Goal: Task Accomplishment & Management: Manage account settings

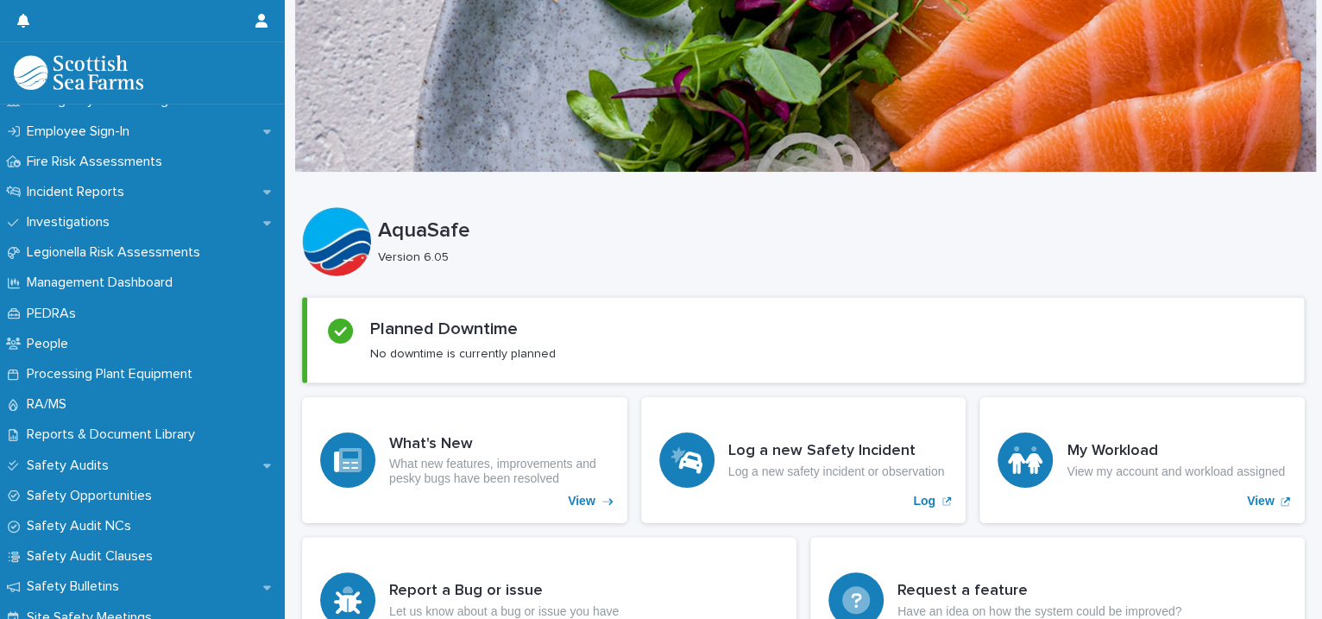
scroll to position [608, 0]
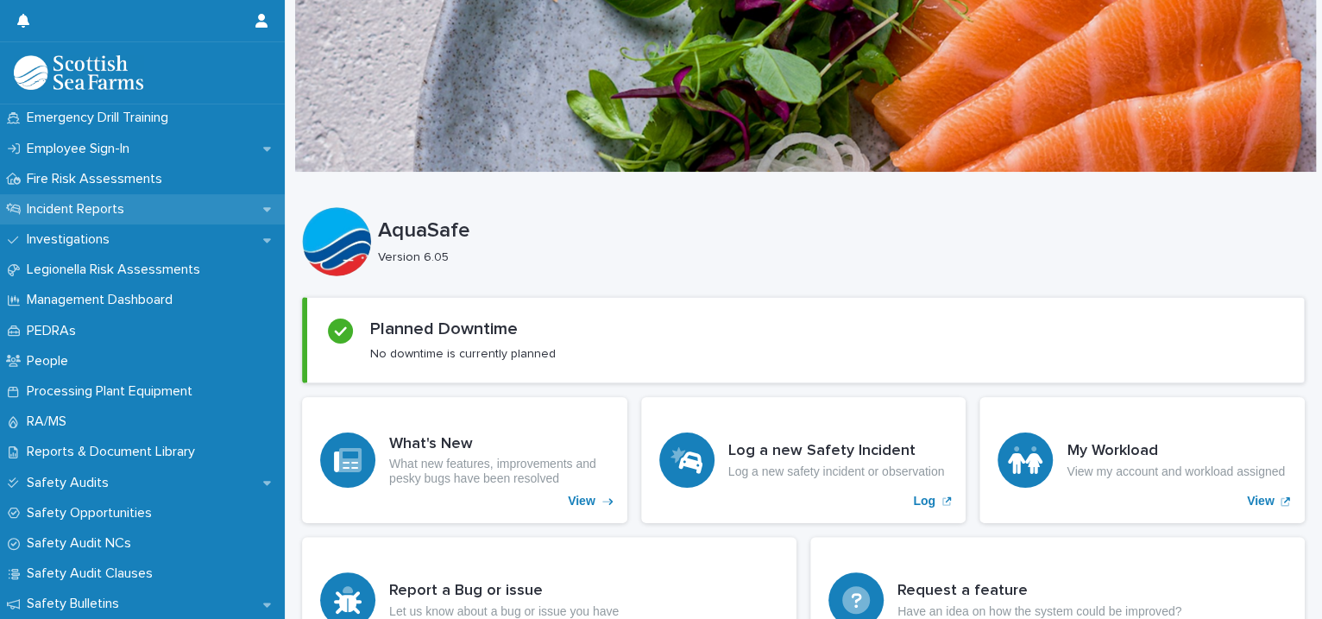
click at [244, 209] on div "Incident Reports" at bounding box center [142, 209] width 285 height 30
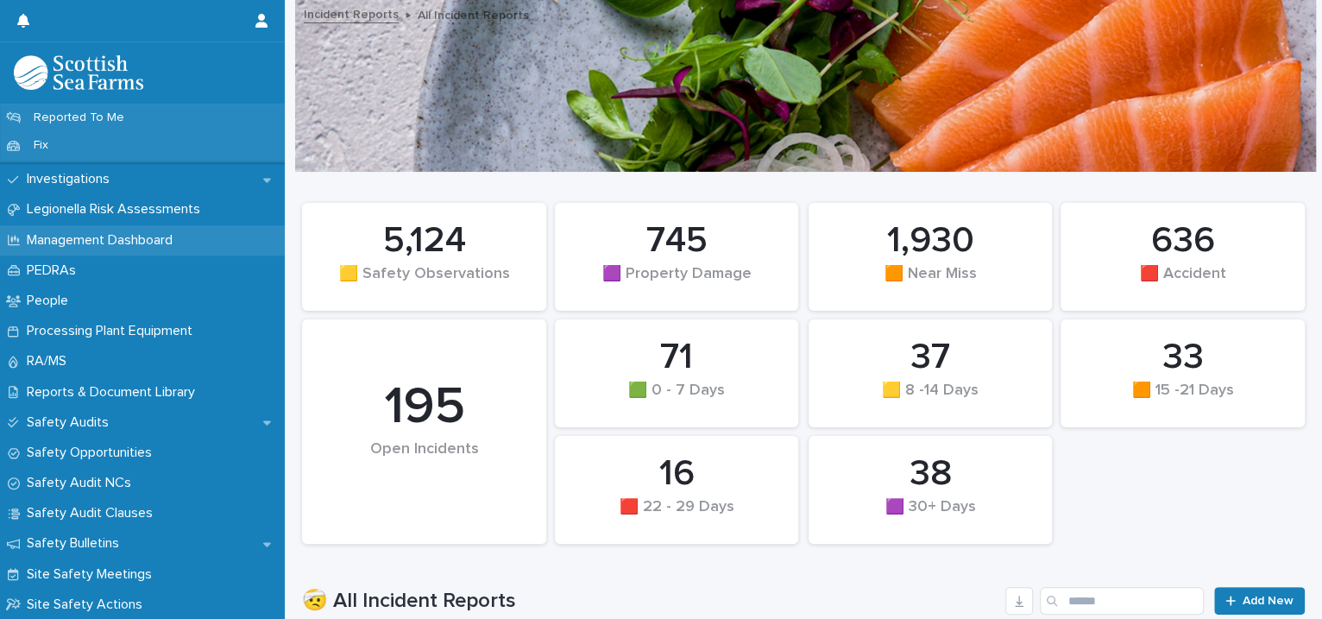
scroll to position [395, 0]
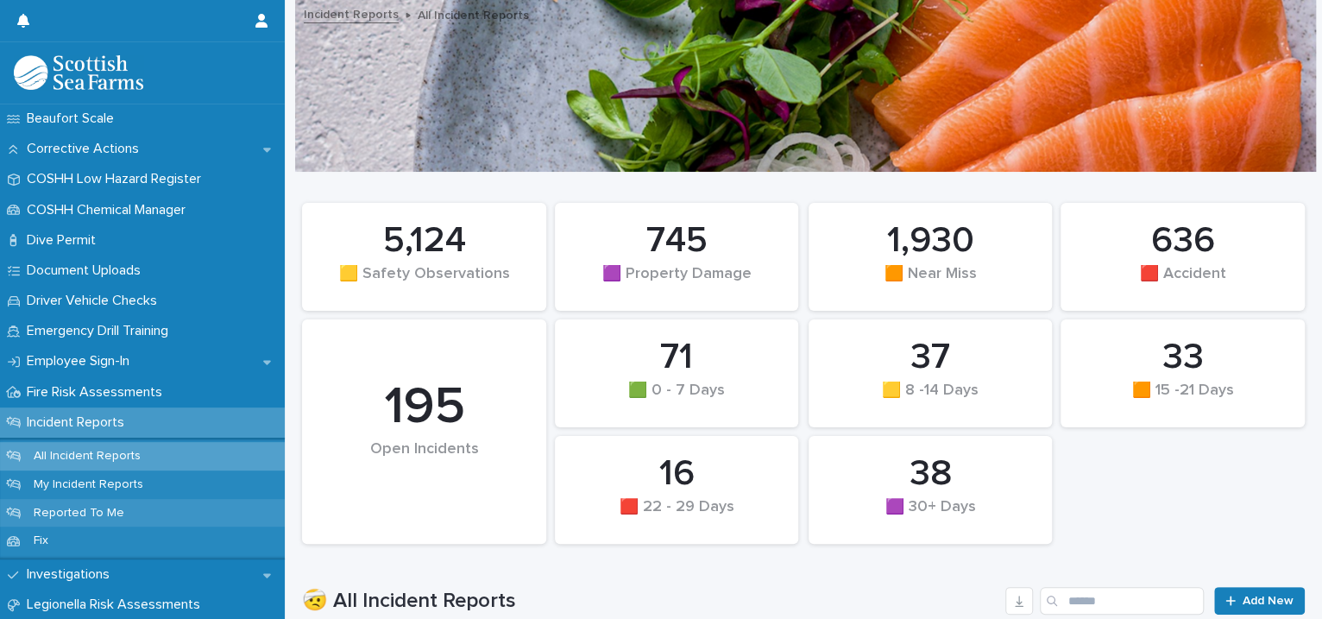
click at [128, 506] on p "Reported To Me" at bounding box center [79, 513] width 118 height 15
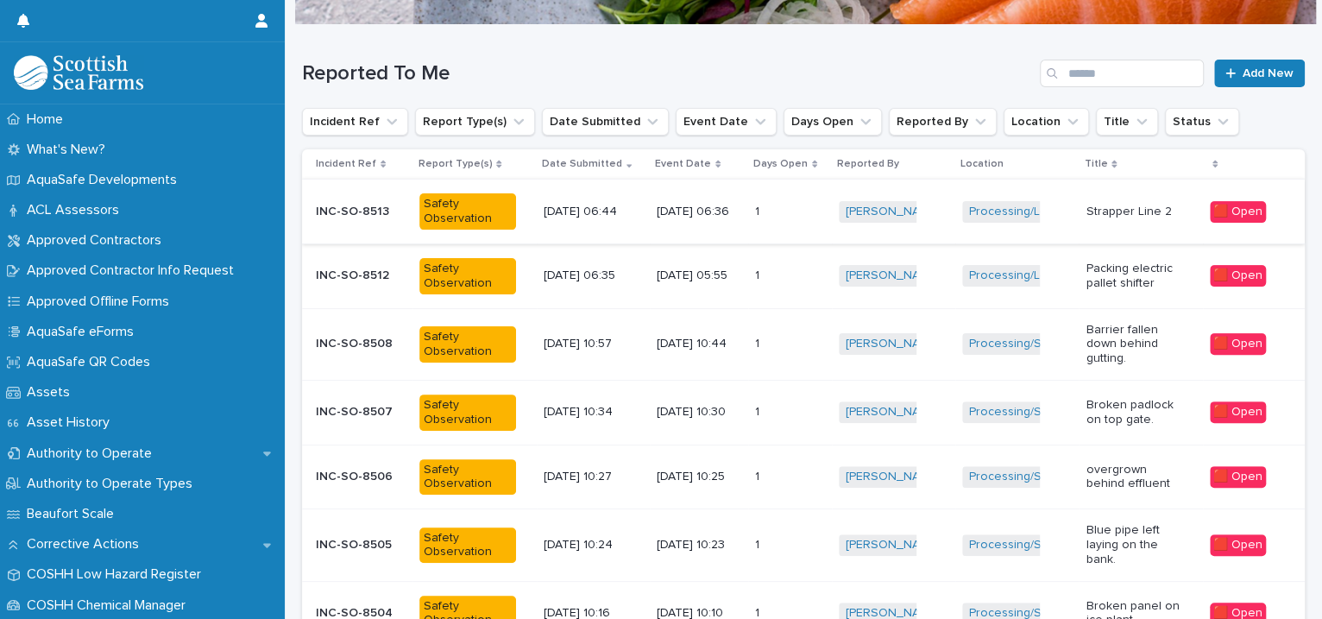
scroll to position [544, 0]
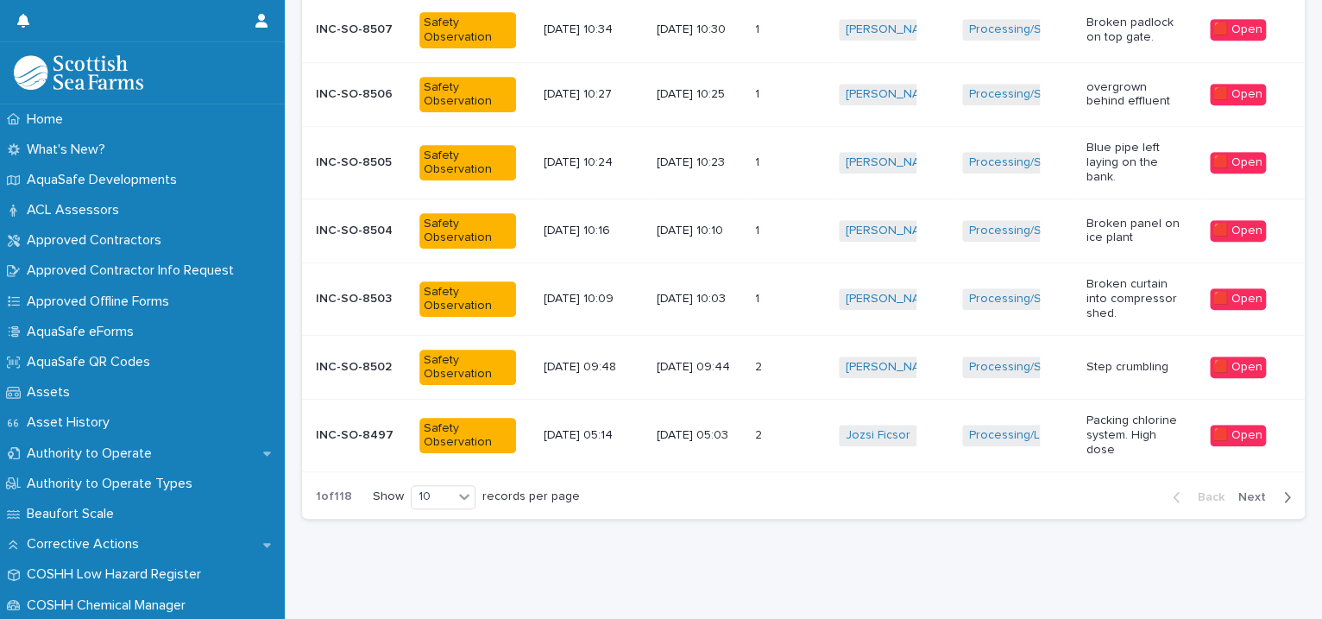
click at [1244, 491] on span "Next" at bounding box center [1257, 497] width 38 height 12
click at [1240, 491] on span "Next" at bounding box center [1257, 497] width 38 height 12
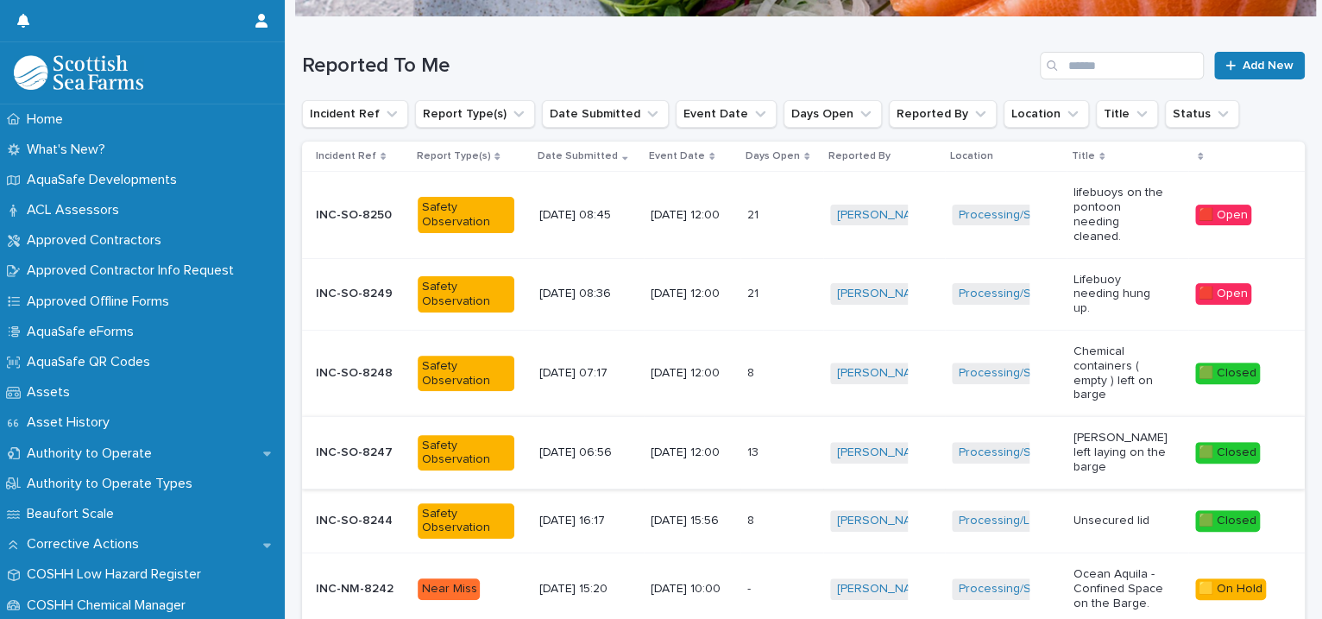
scroll to position [558, 0]
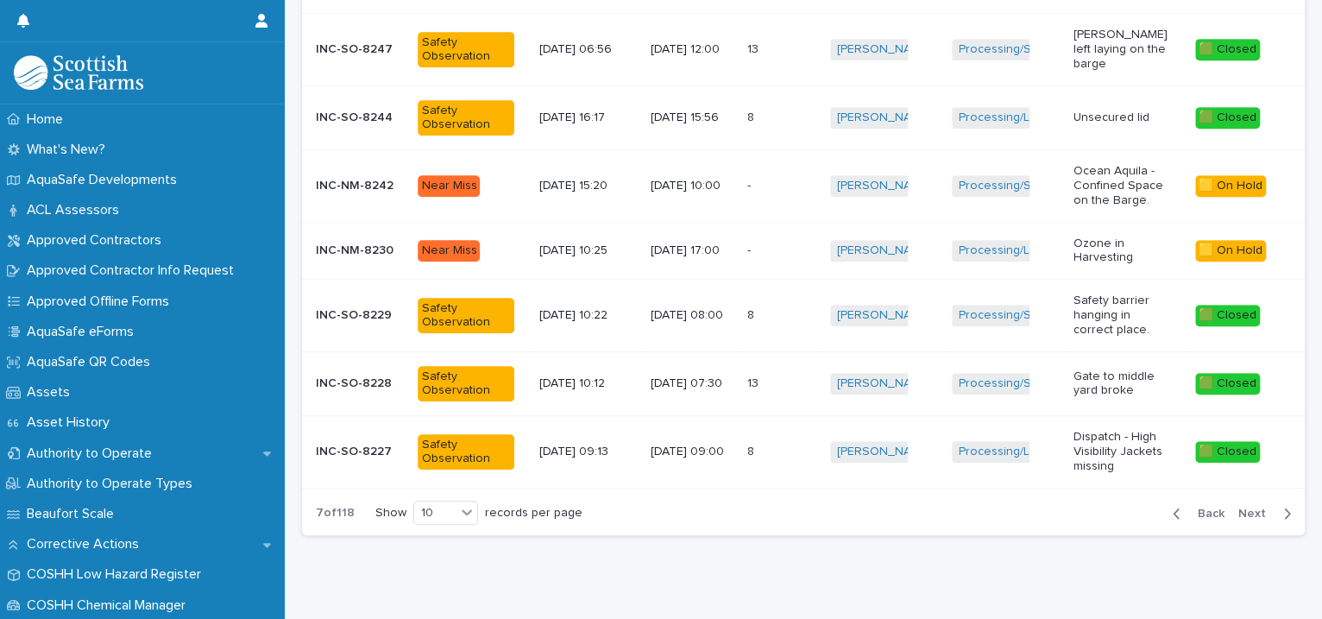
click at [1238, 507] on span "Next" at bounding box center [1257, 513] width 38 height 12
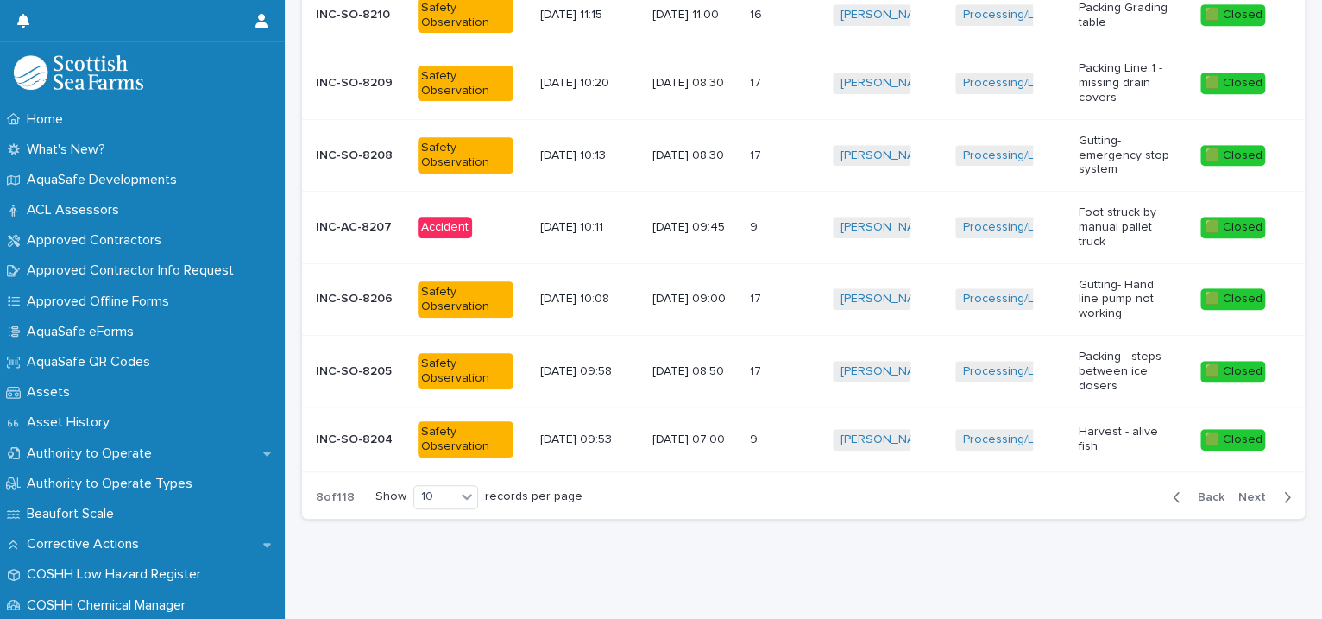
click at [1196, 491] on span "Back" at bounding box center [1205, 497] width 37 height 12
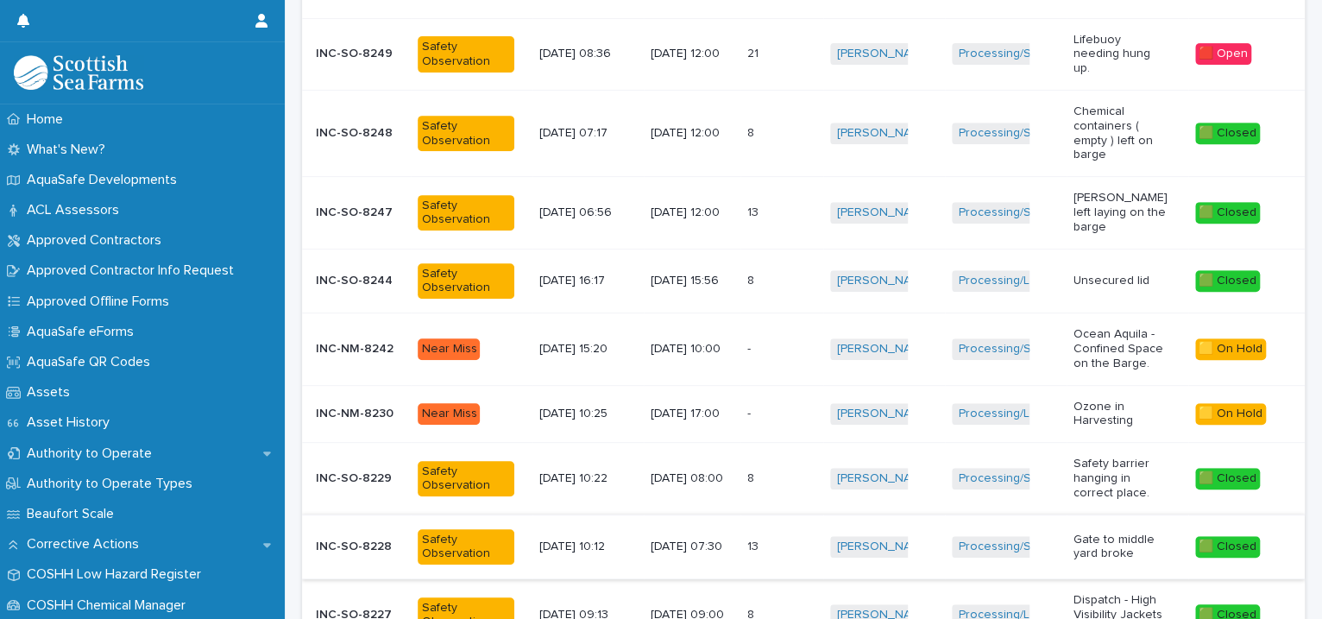
scroll to position [558, 0]
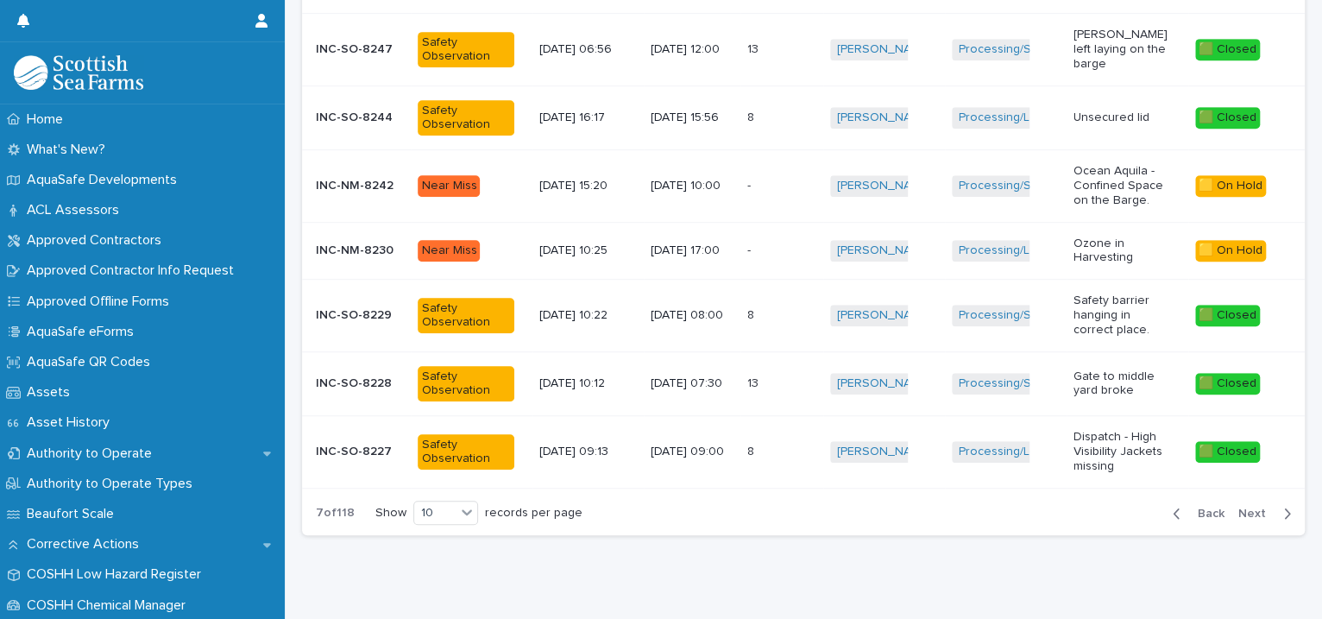
click at [1187, 507] on span "Back" at bounding box center [1205, 513] width 37 height 12
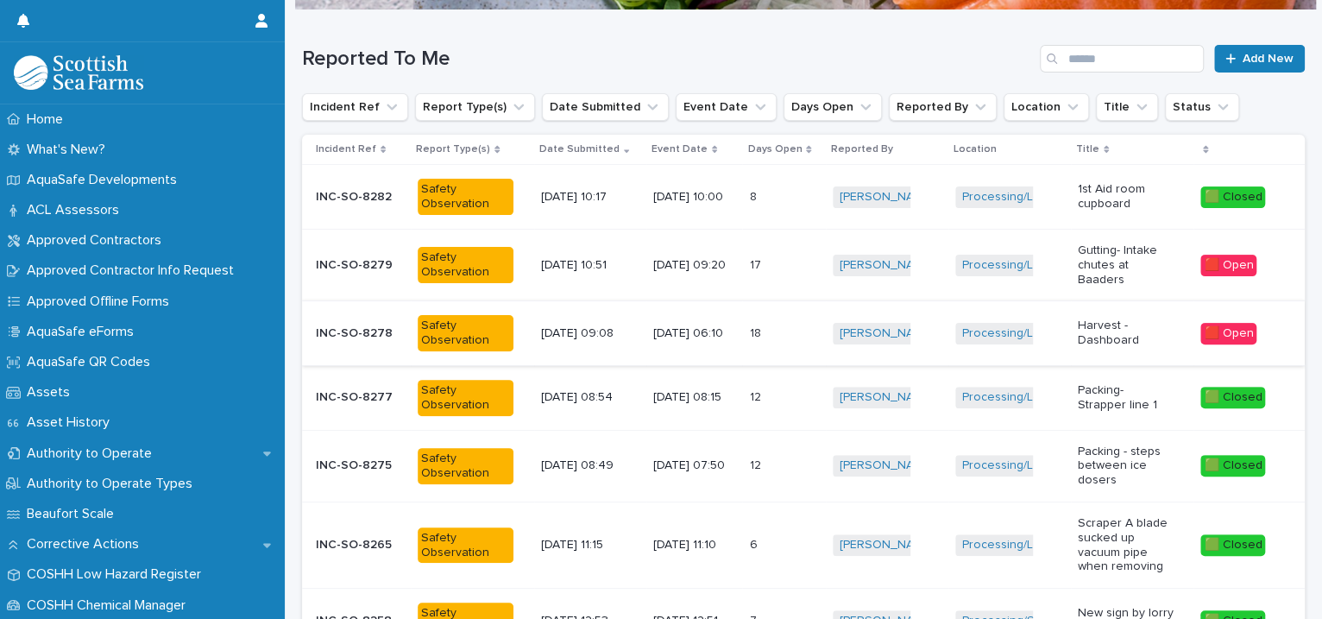
scroll to position [557, 0]
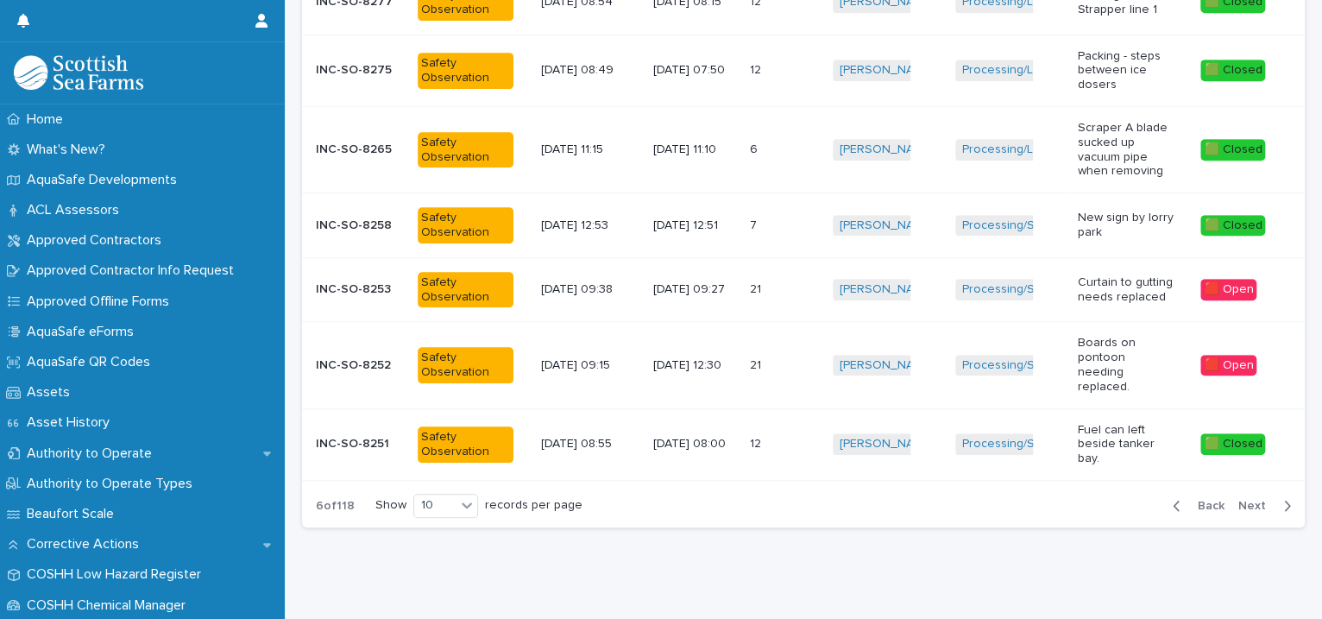
click at [1187, 500] on span "Back" at bounding box center [1205, 506] width 37 height 12
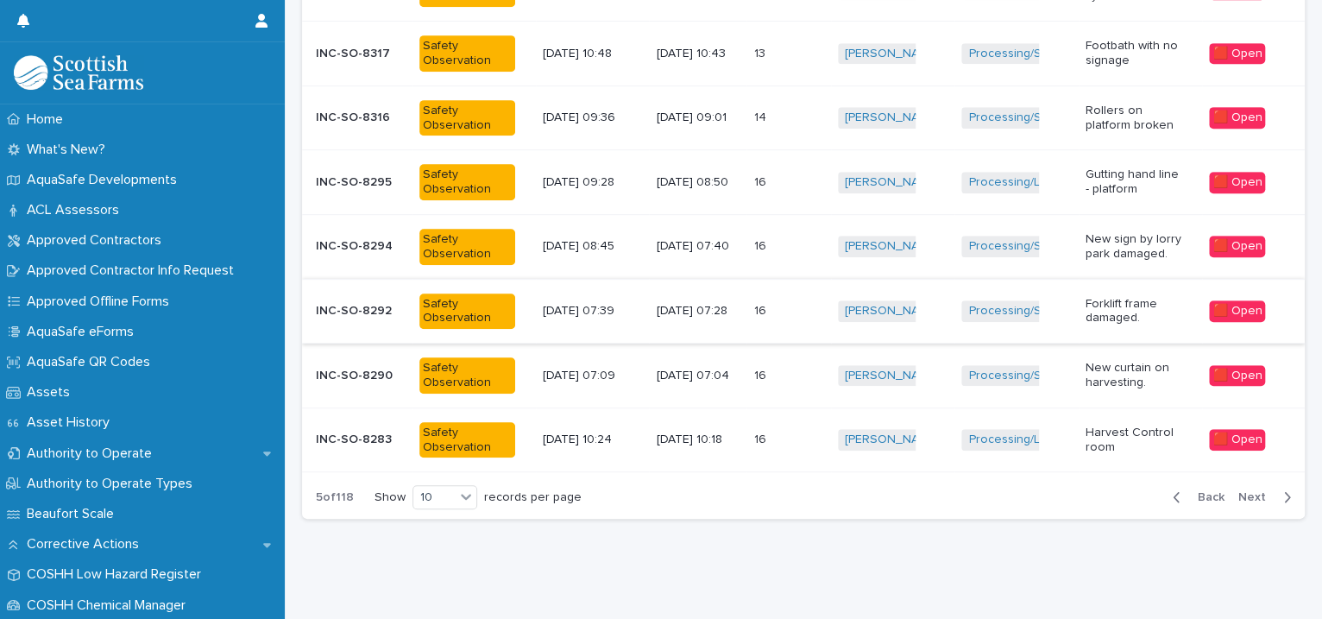
scroll to position [116, 0]
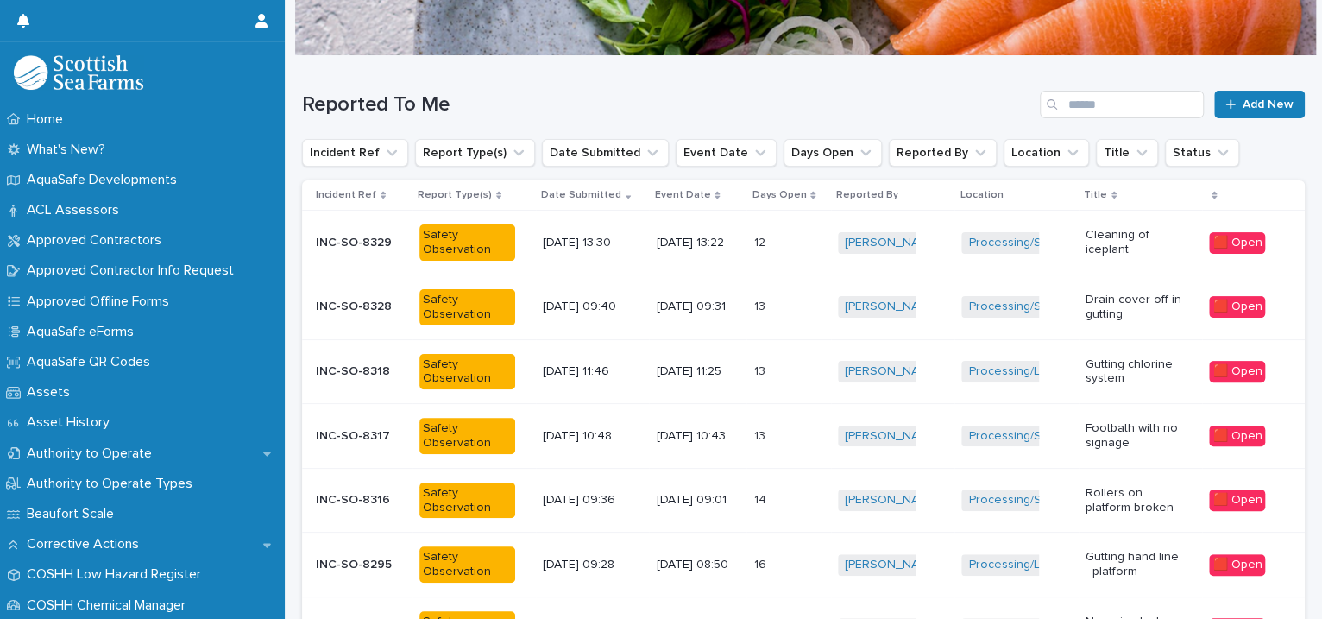
click at [1135, 369] on p "Gutting chlorine system" at bounding box center [1133, 371] width 96 height 29
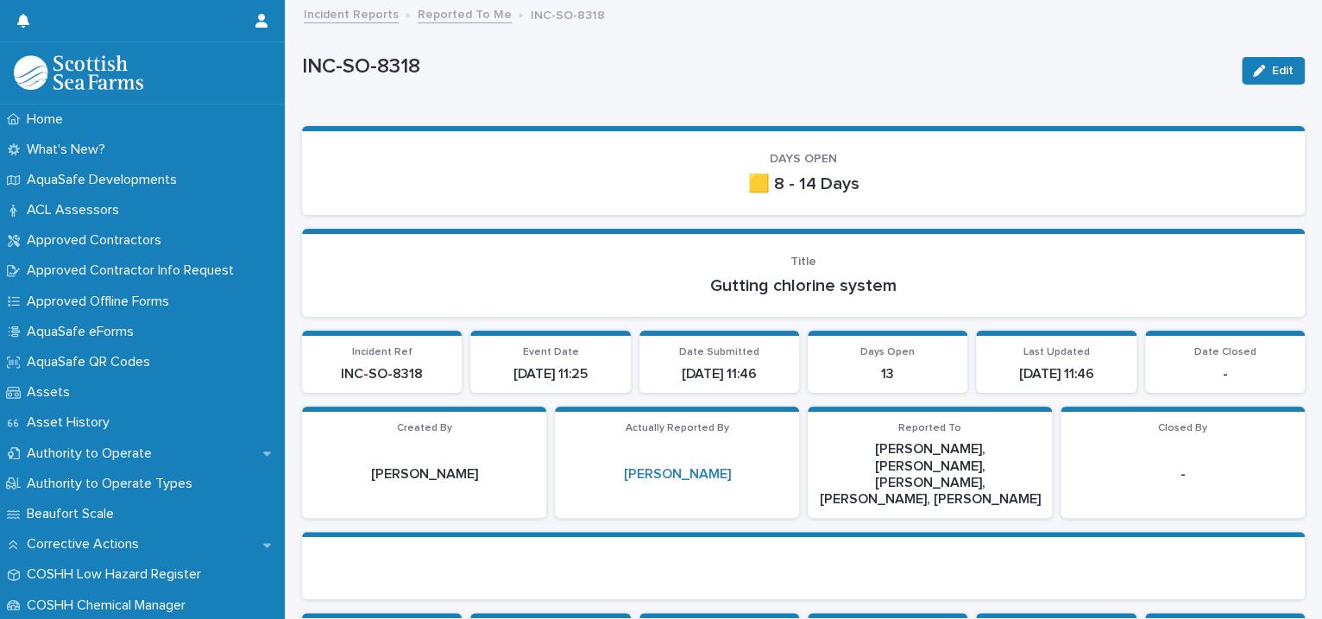
click at [441, 14] on link "Reported To Me" at bounding box center [465, 13] width 94 height 20
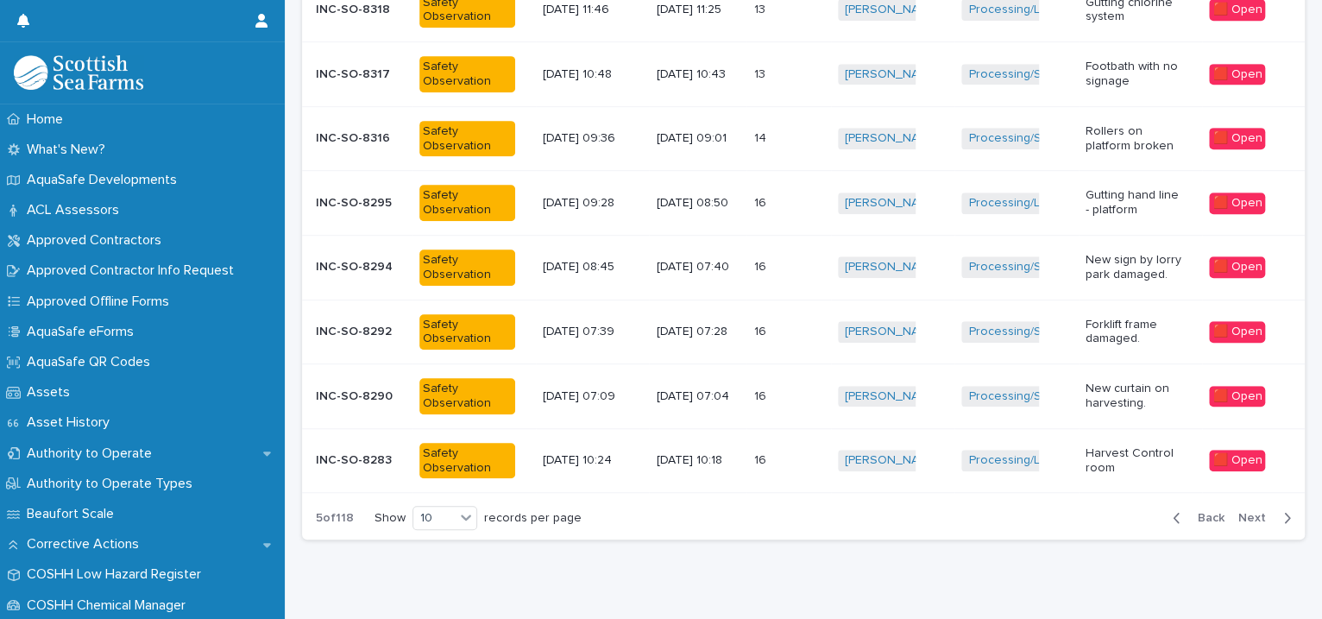
scroll to position [513, 0]
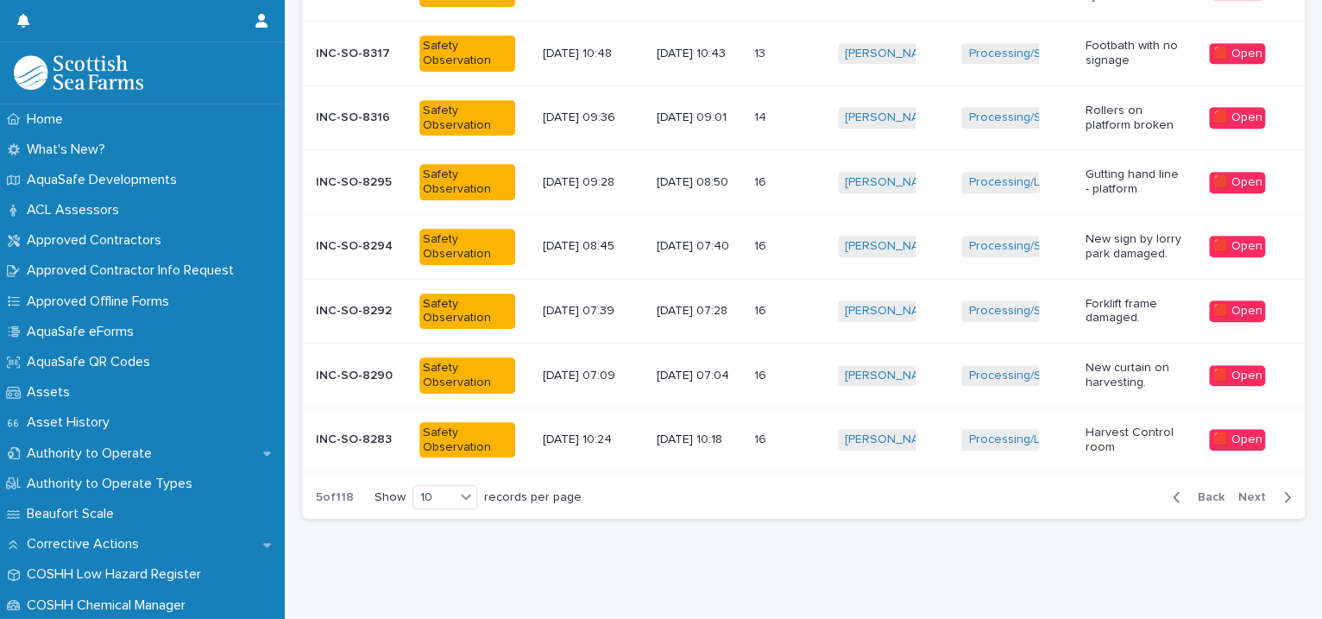
click at [1188, 491] on span "Back" at bounding box center [1205, 497] width 37 height 12
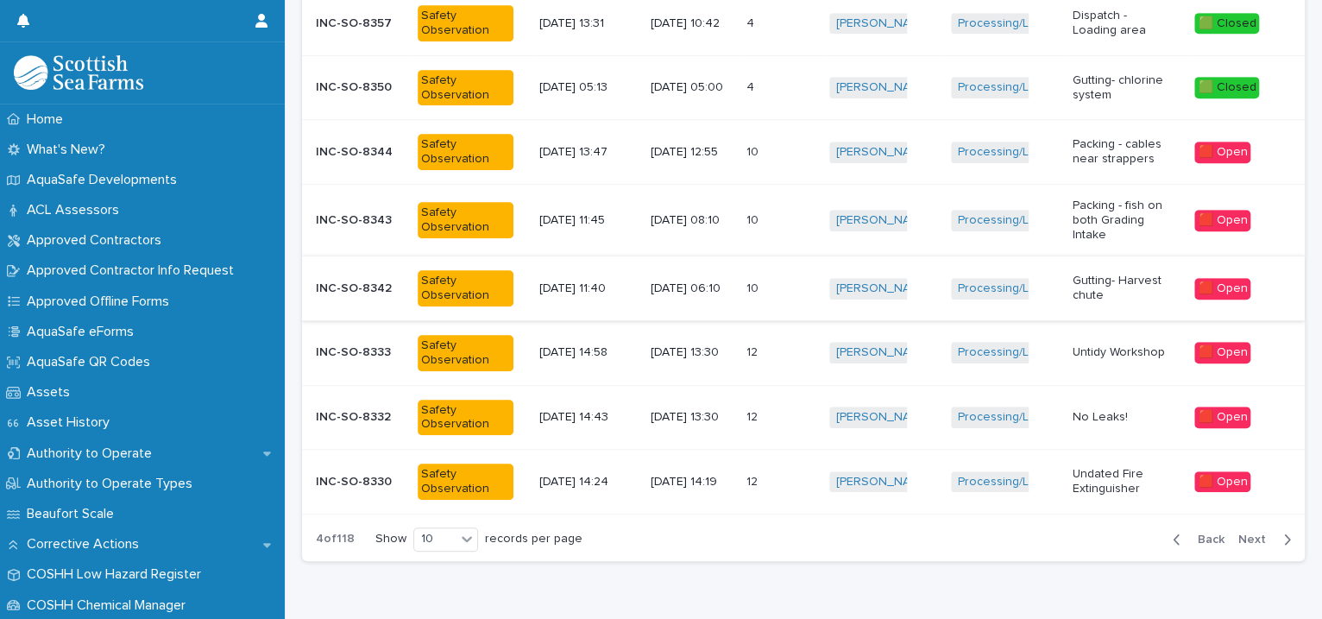
scroll to position [157, 0]
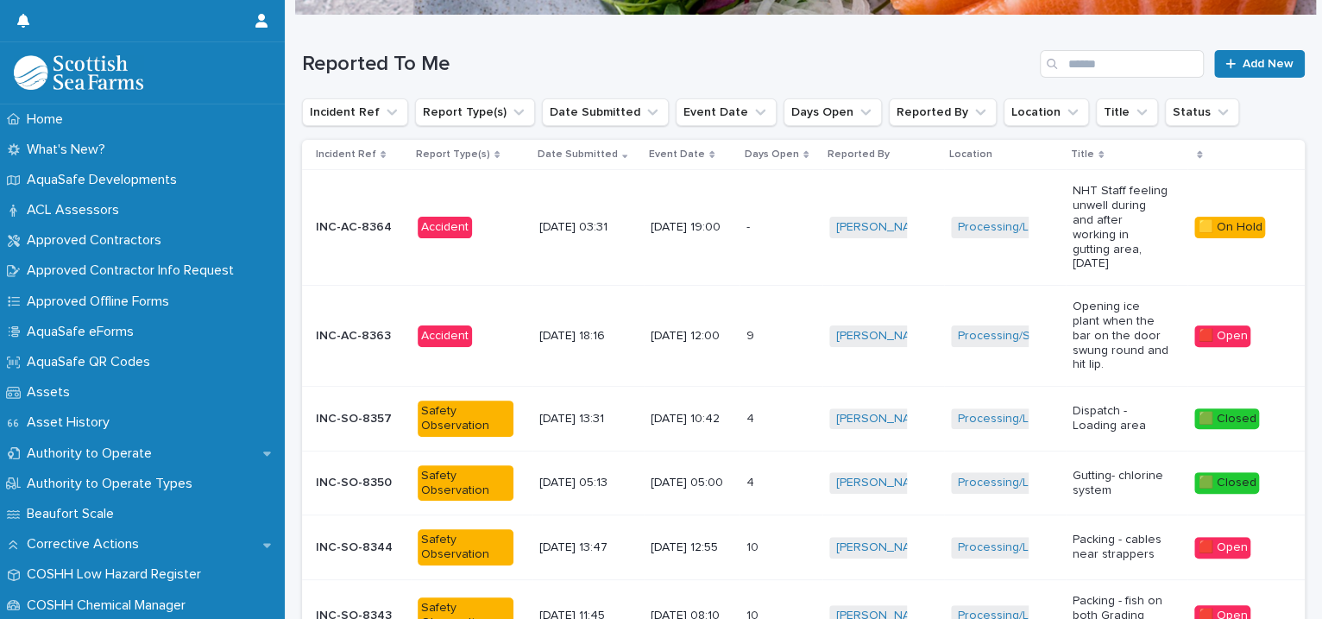
click at [774, 336] on div "9 9" at bounding box center [780, 336] width 69 height 28
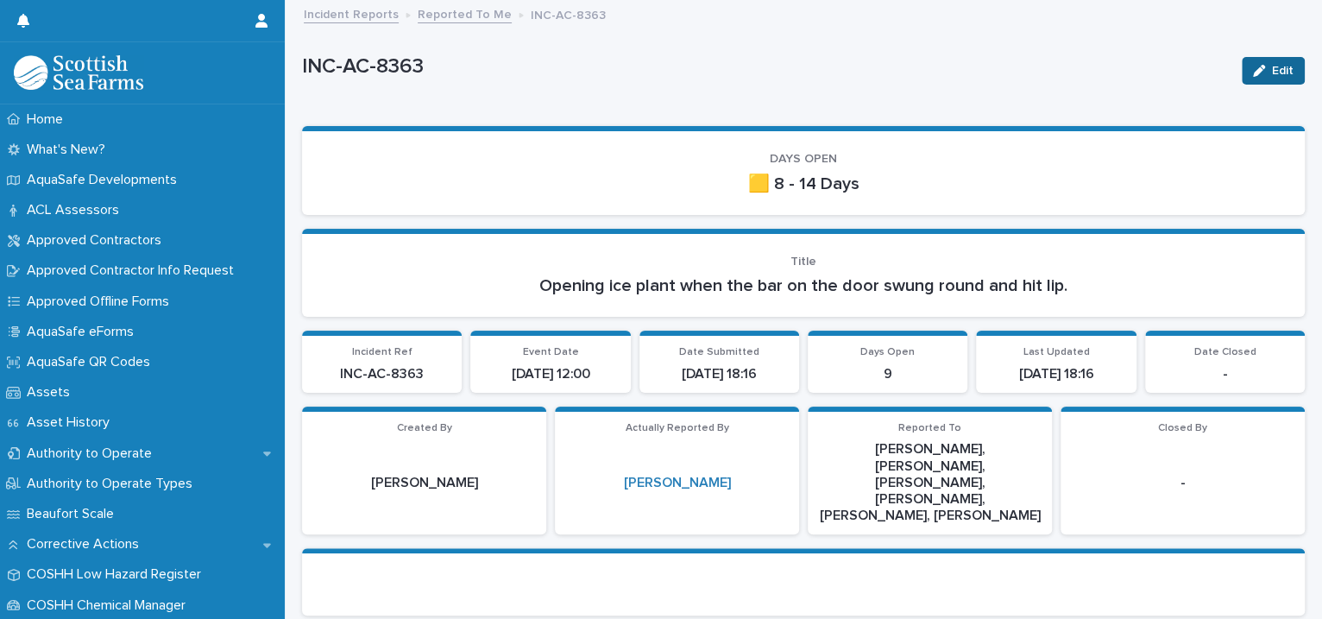
click at [1272, 70] on span "Edit" at bounding box center [1283, 71] width 22 height 12
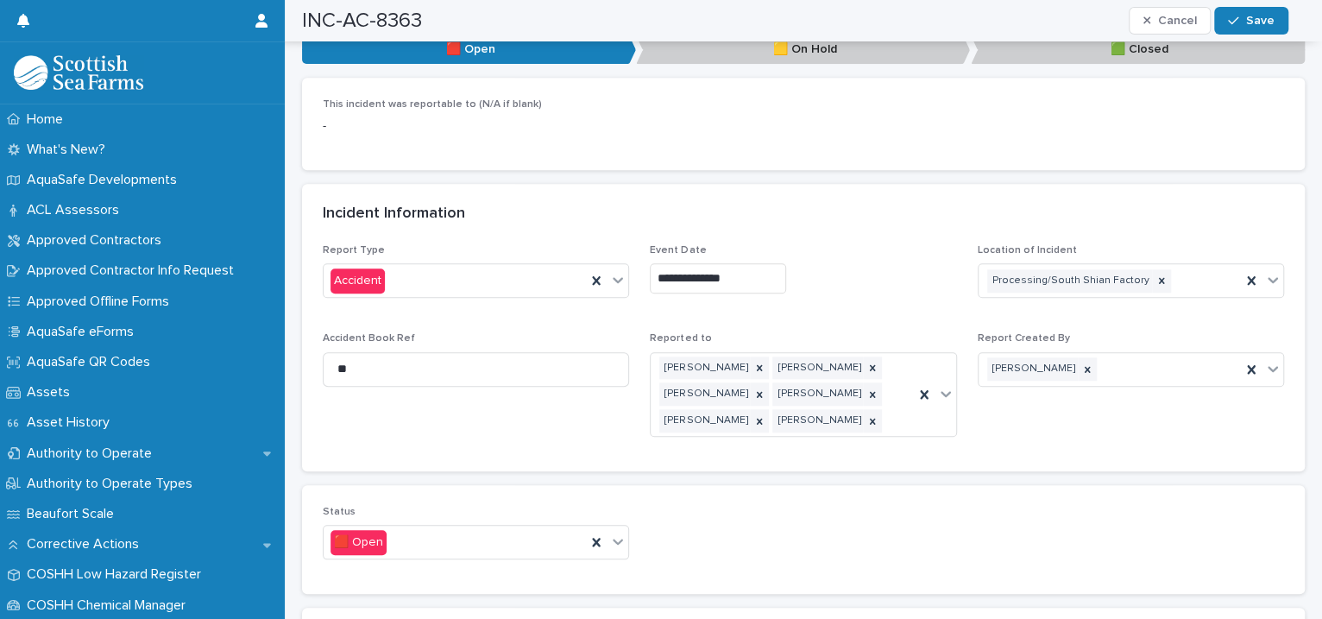
scroll to position [1186, 0]
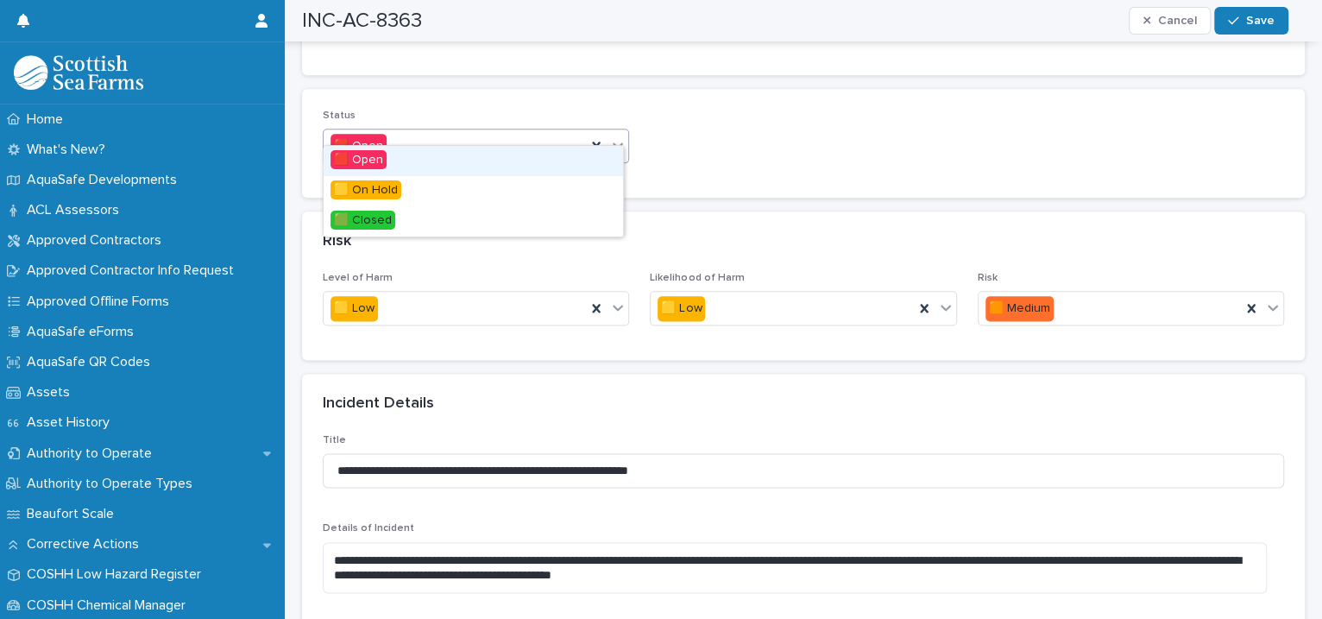
click at [613, 136] on icon at bounding box center [617, 144] width 17 height 17
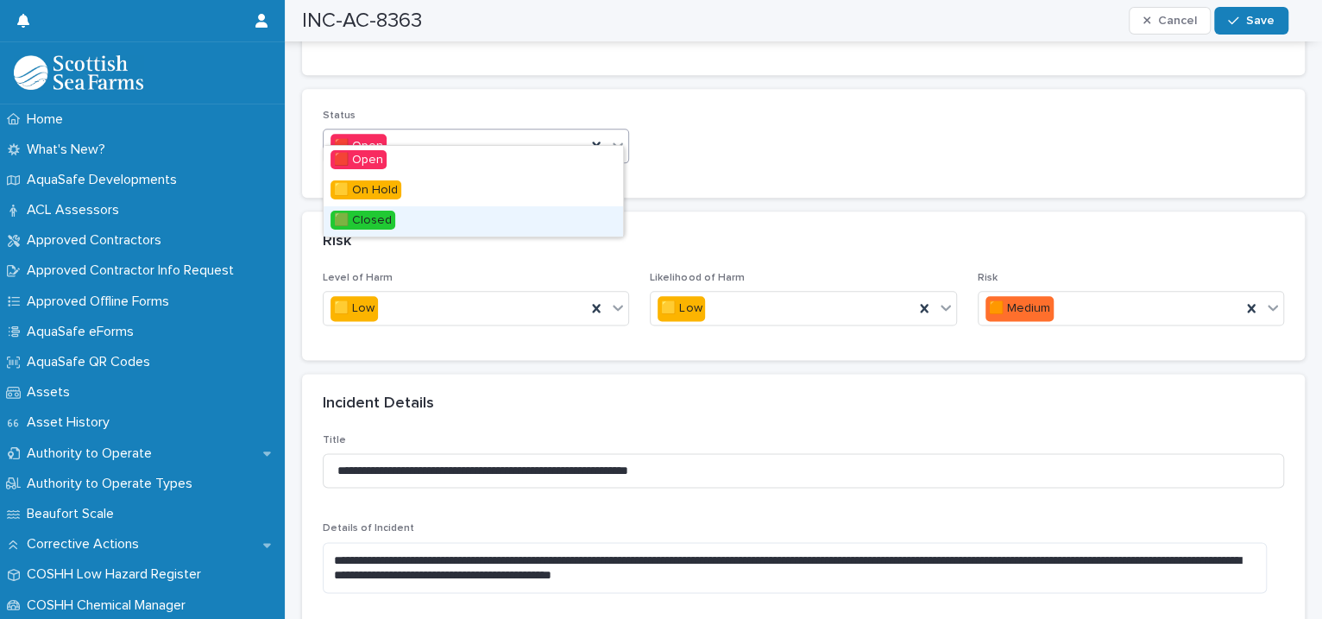
click at [592, 213] on div "🟩 Closed" at bounding box center [473, 221] width 299 height 30
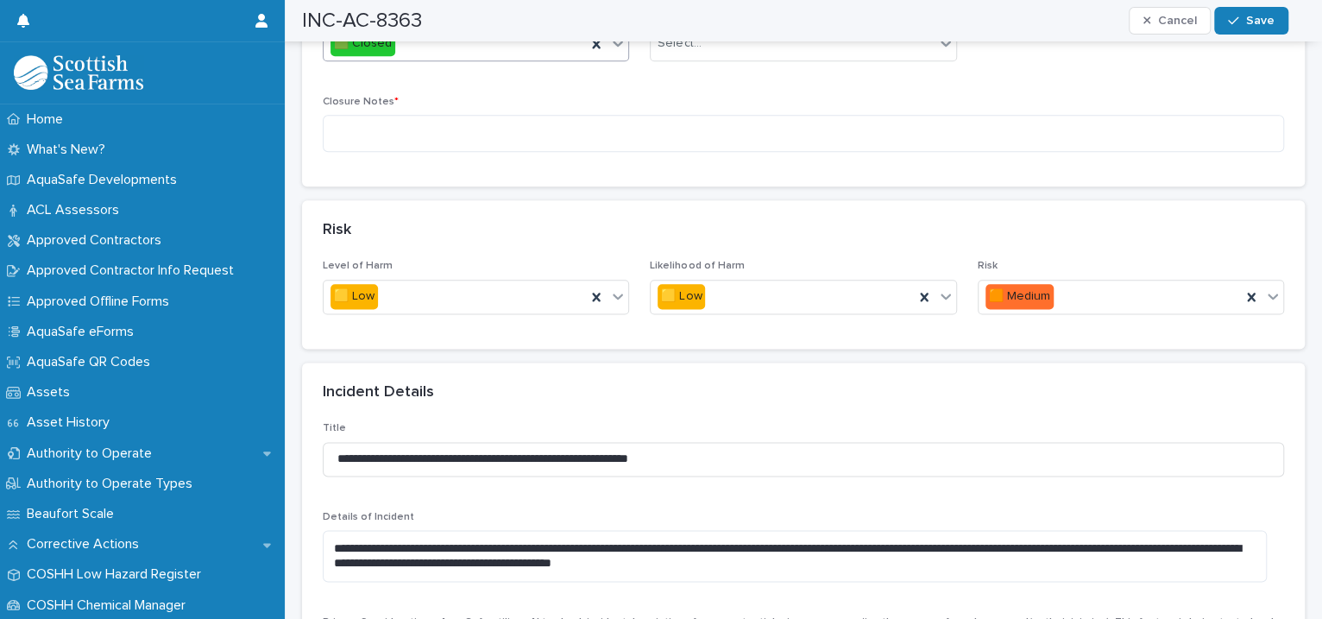
scroll to position [790, 0]
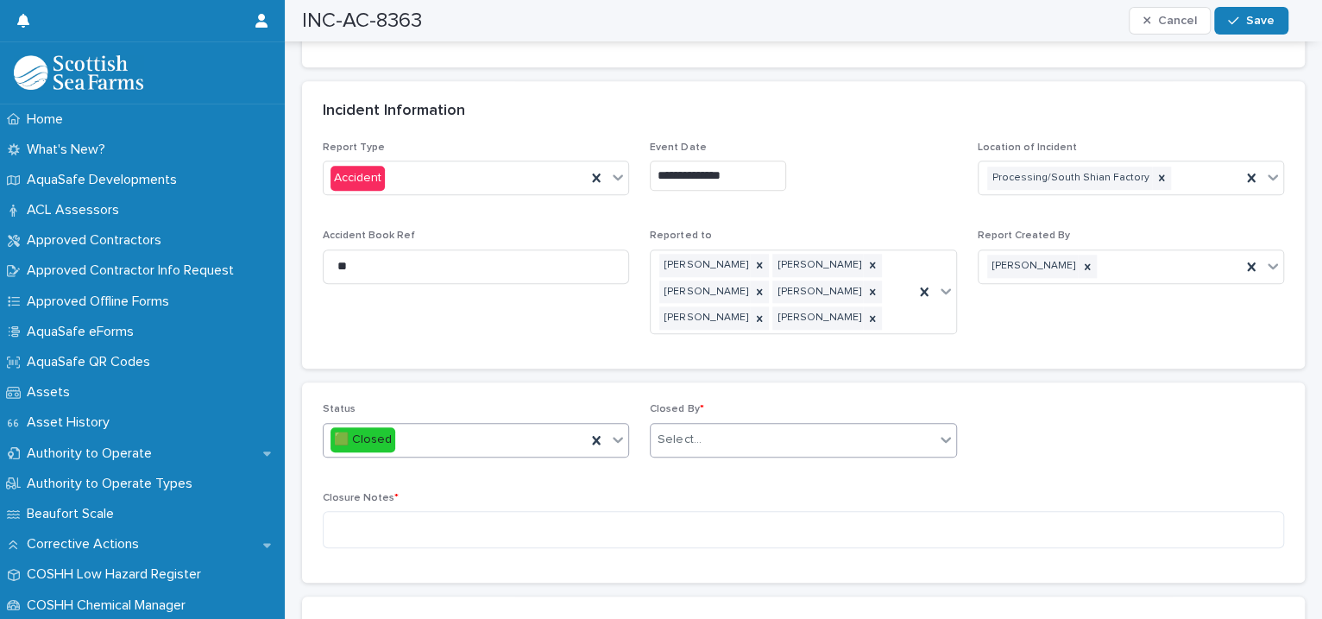
click at [699, 425] on div "Select..." at bounding box center [792, 439] width 283 height 28
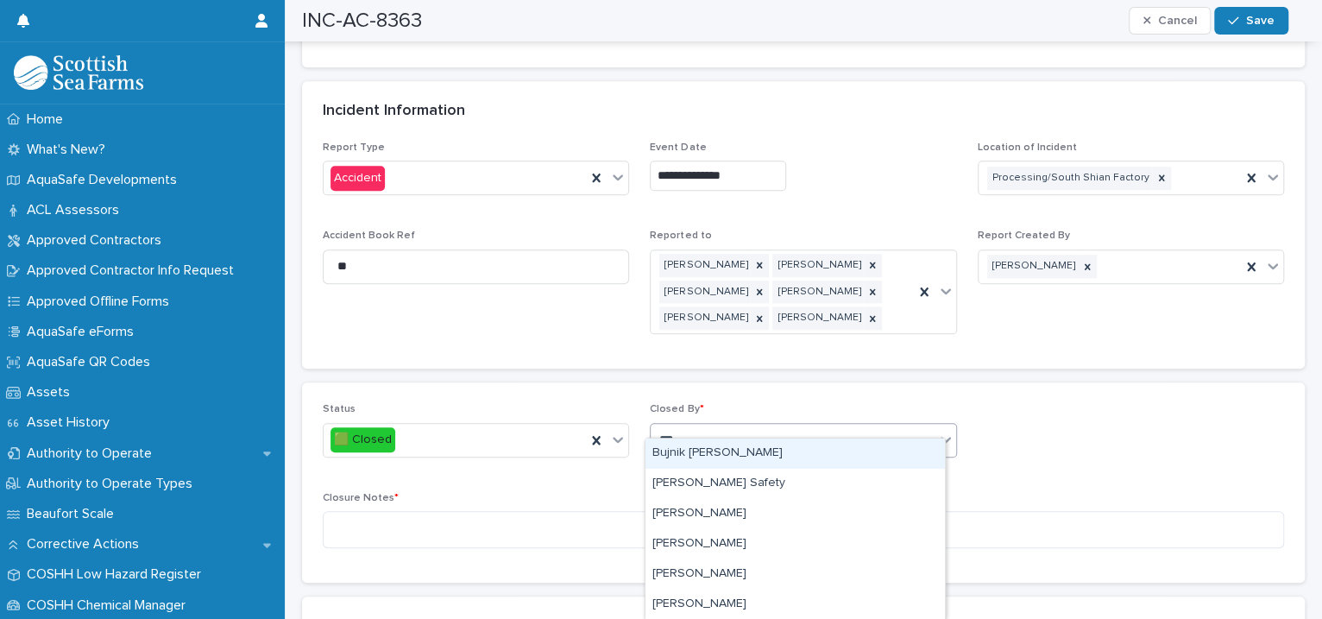
type input "****"
click at [697, 455] on div "[PERSON_NAME]" at bounding box center [794, 453] width 299 height 30
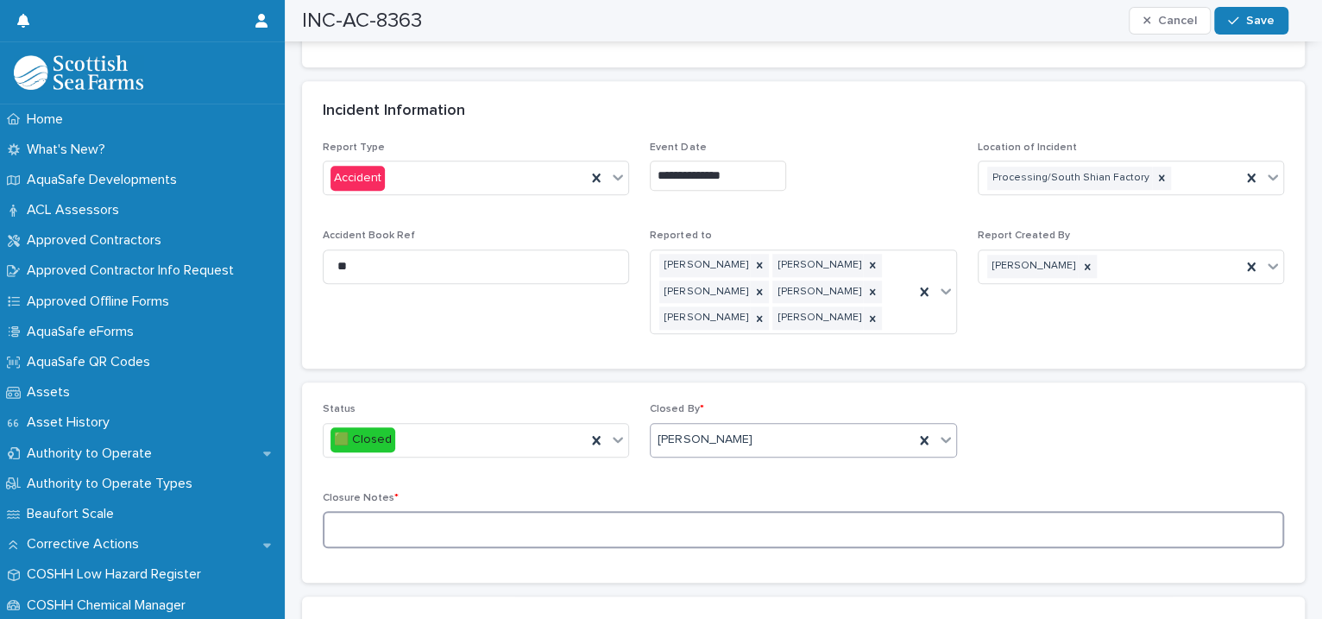
click at [433, 522] on textarea at bounding box center [803, 529] width 961 height 37
type textarea "**********"
click at [1244, 22] on div "button" at bounding box center [1236, 21] width 17 height 12
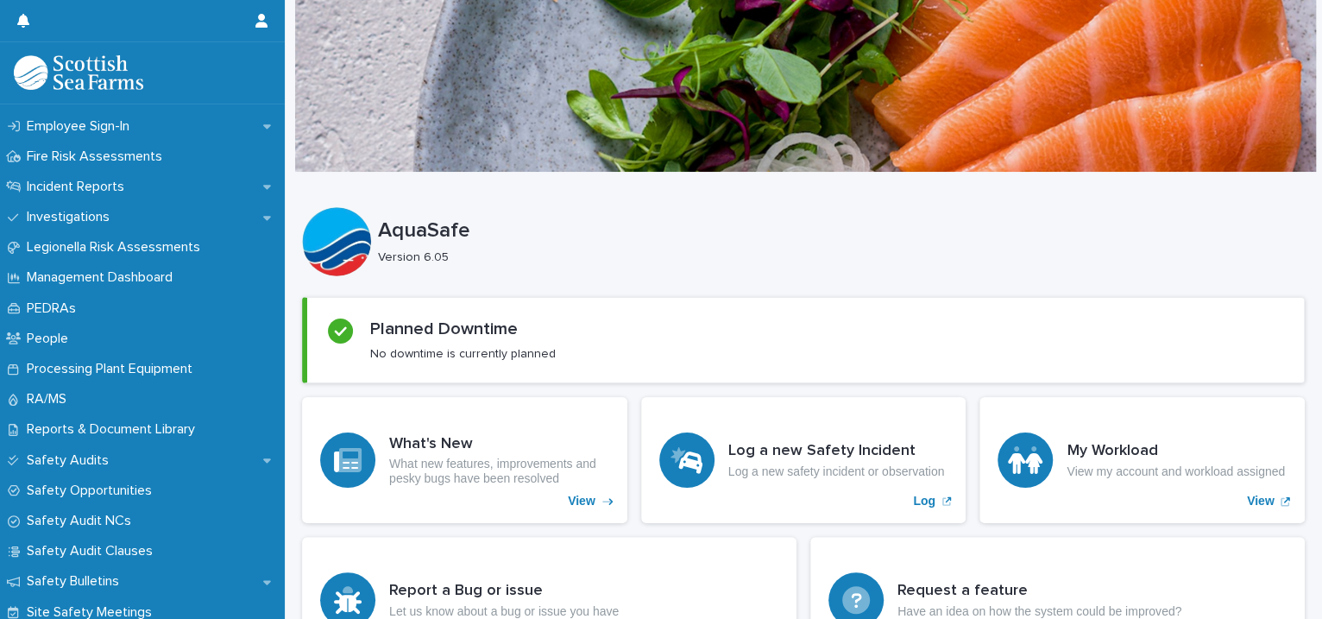
scroll to position [601, 0]
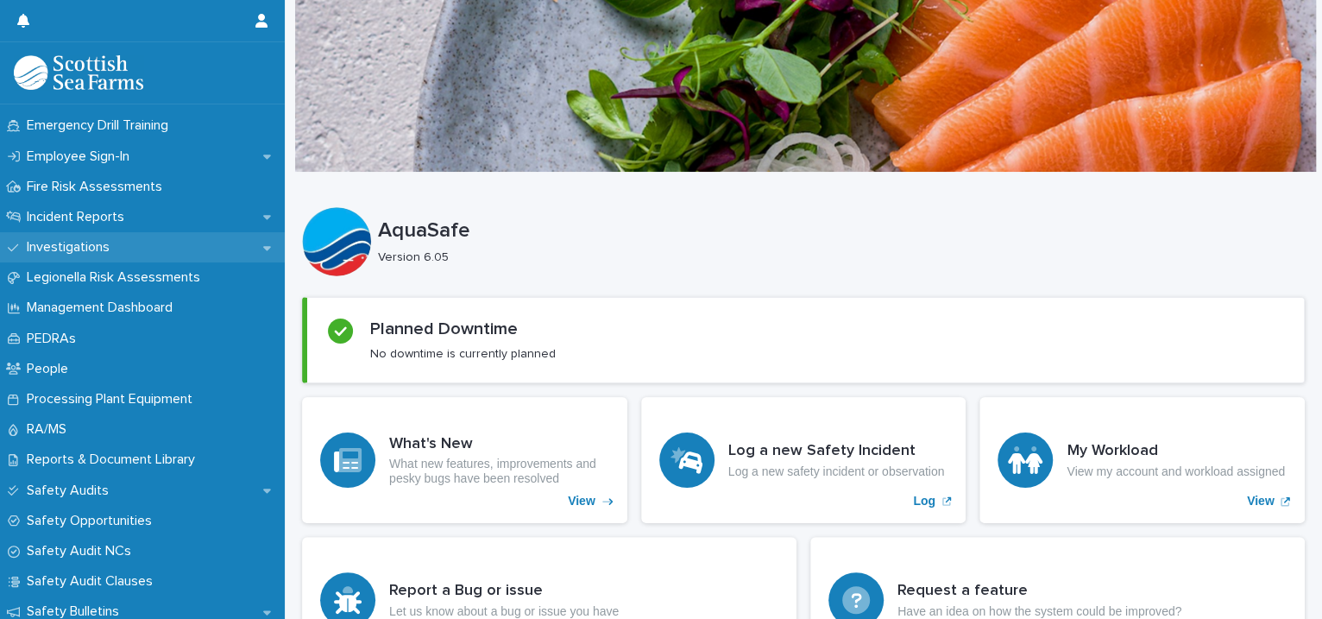
click at [242, 246] on div "Investigations" at bounding box center [142, 247] width 285 height 30
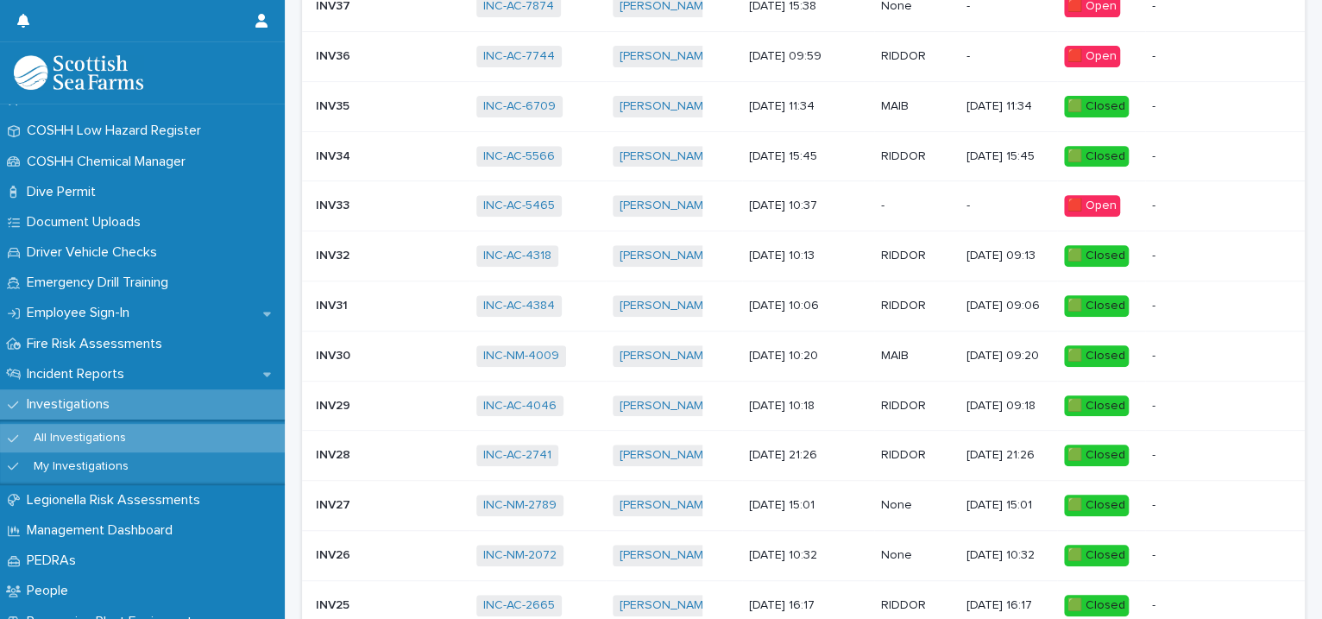
scroll to position [457, 0]
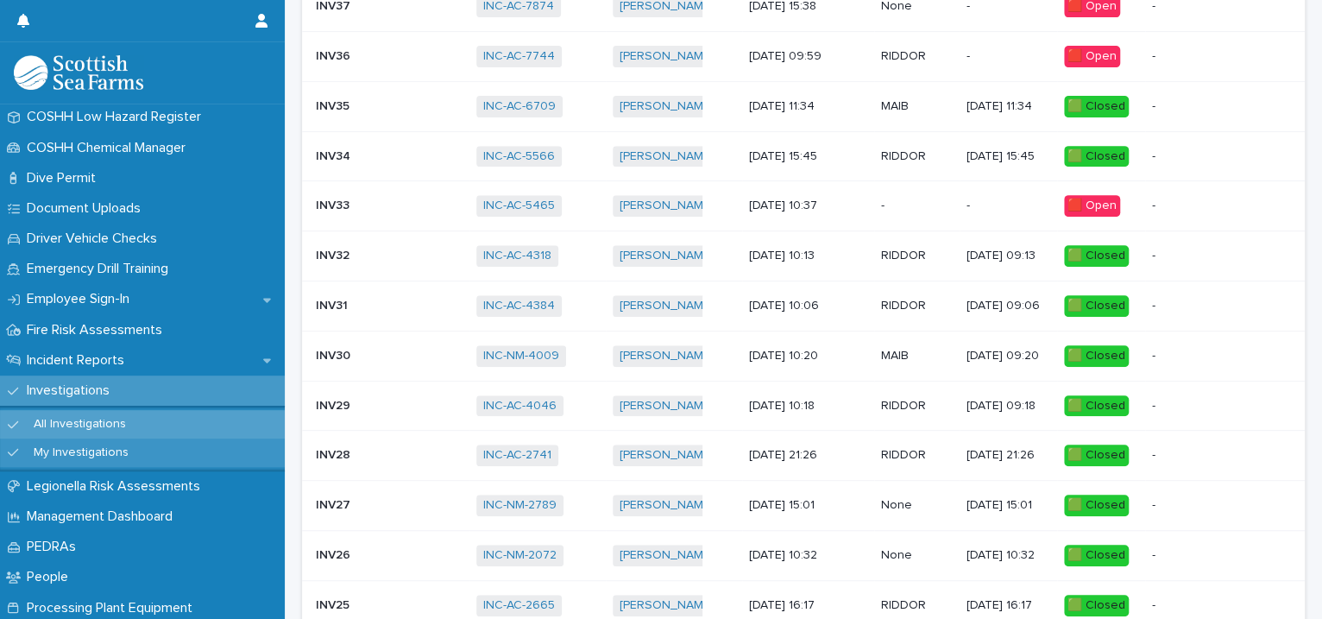
click at [166, 457] on div "My Investigations" at bounding box center [142, 452] width 285 height 28
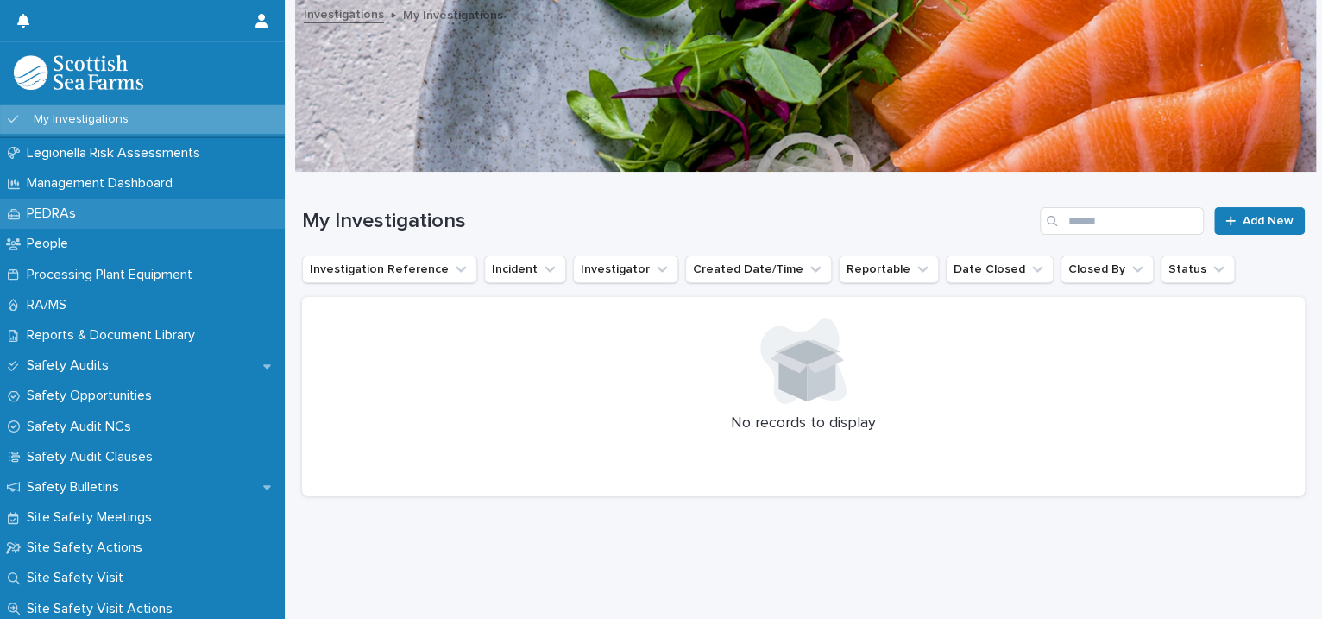
scroll to position [395, 0]
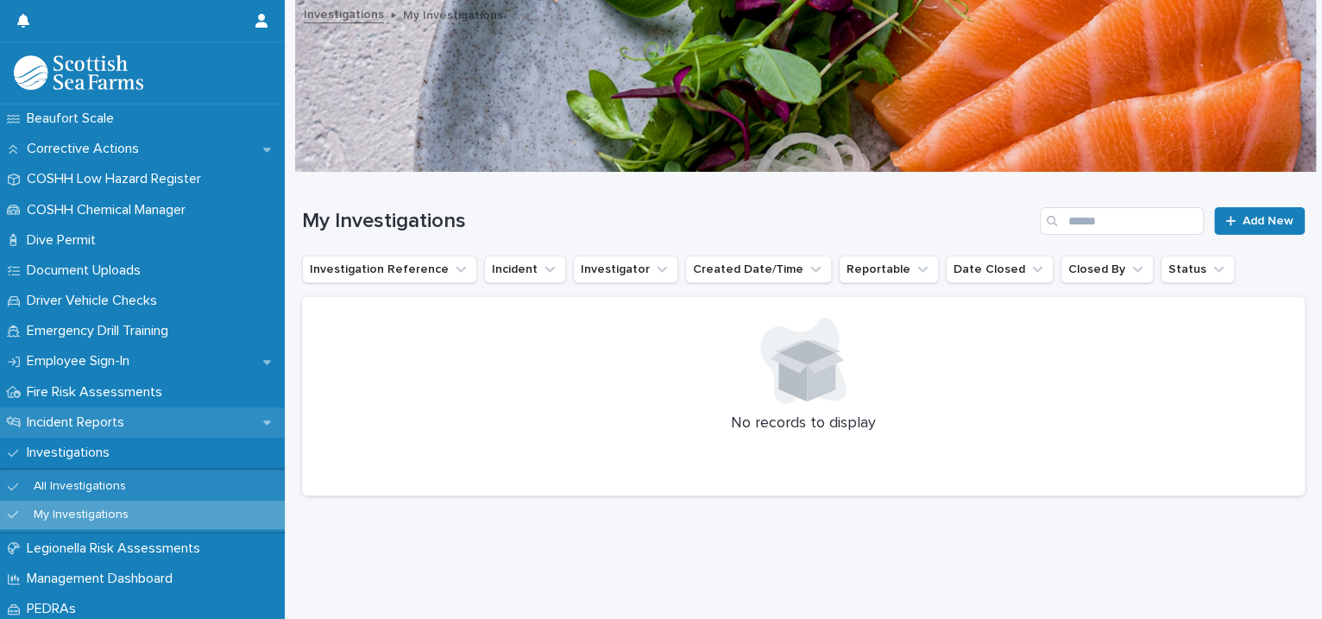
click at [201, 423] on div "Incident Reports" at bounding box center [142, 422] width 285 height 30
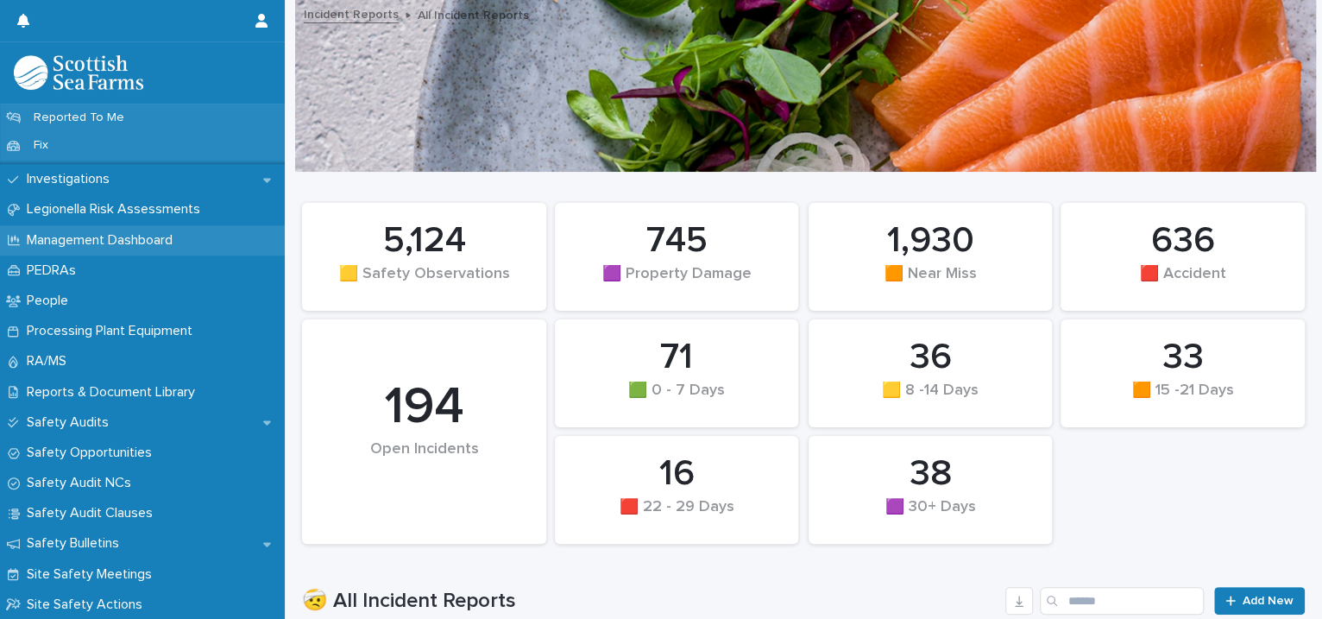
scroll to position [395, 0]
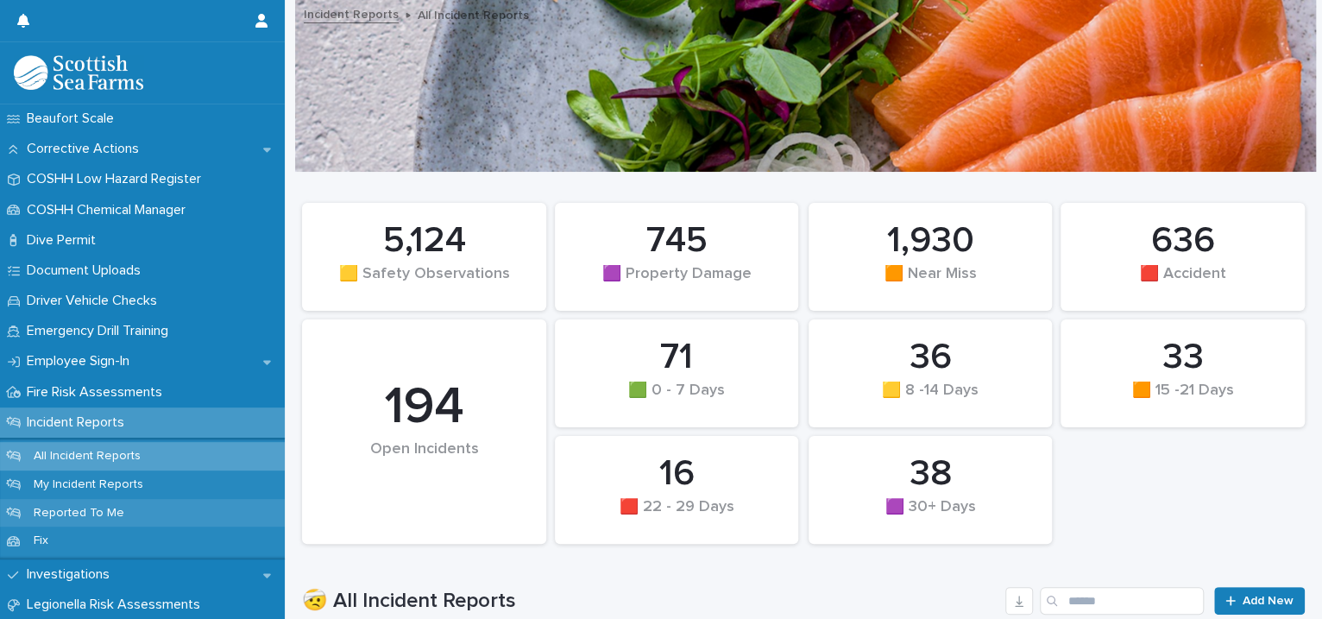
click at [191, 510] on div "Reported To Me" at bounding box center [142, 513] width 285 height 28
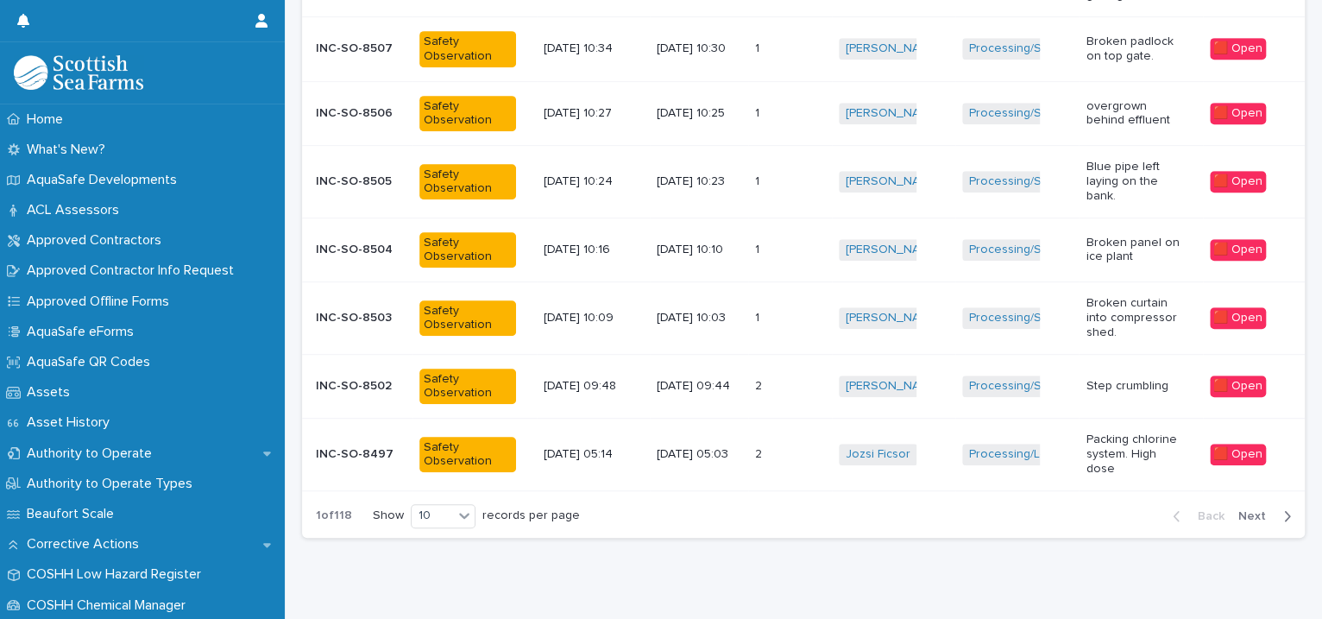
scroll to position [544, 0]
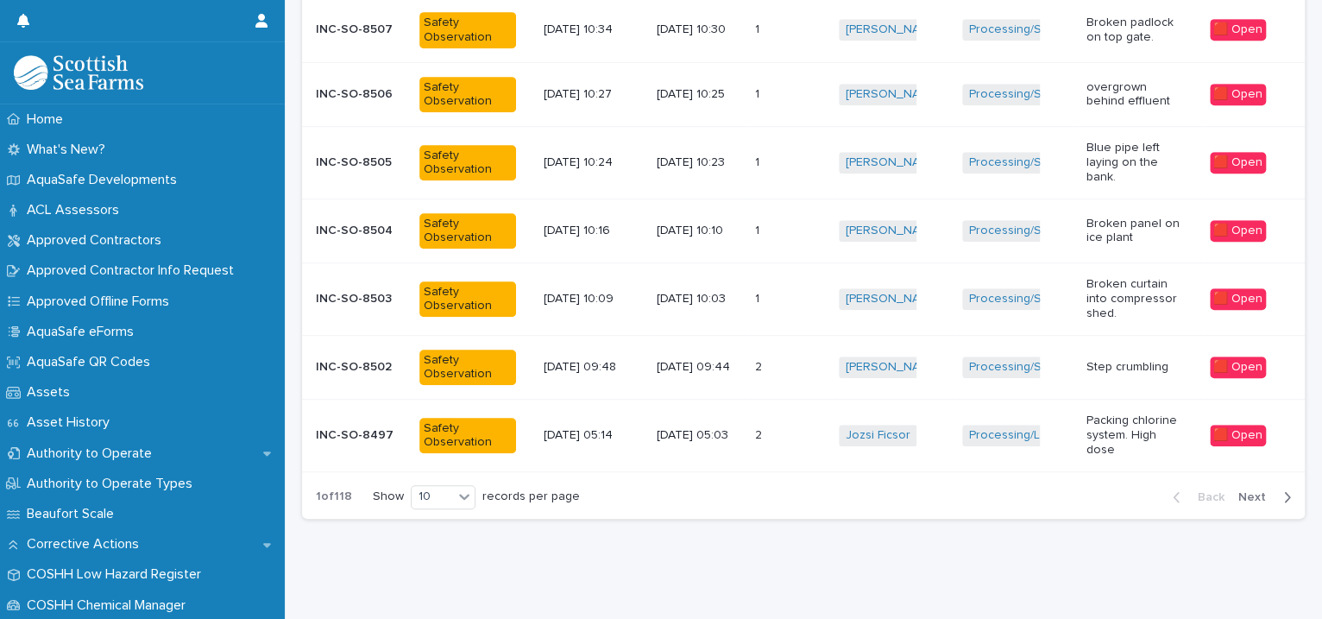
click at [1238, 491] on span "Next" at bounding box center [1257, 497] width 38 height 12
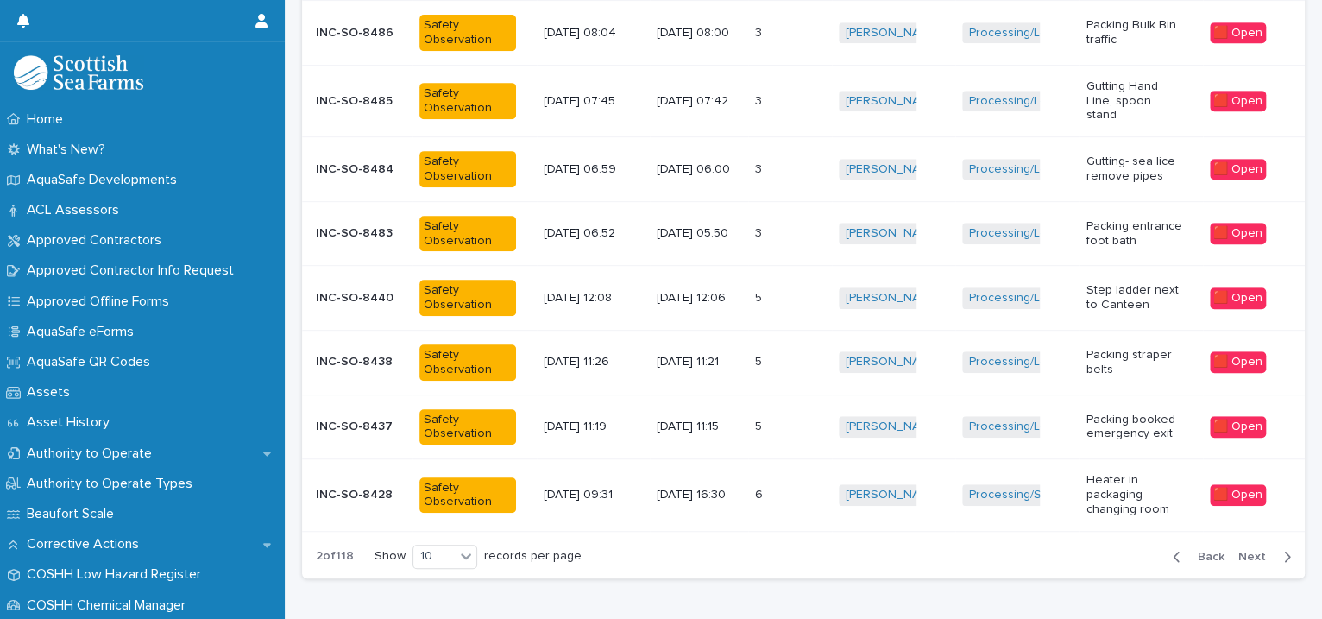
scroll to position [483, 0]
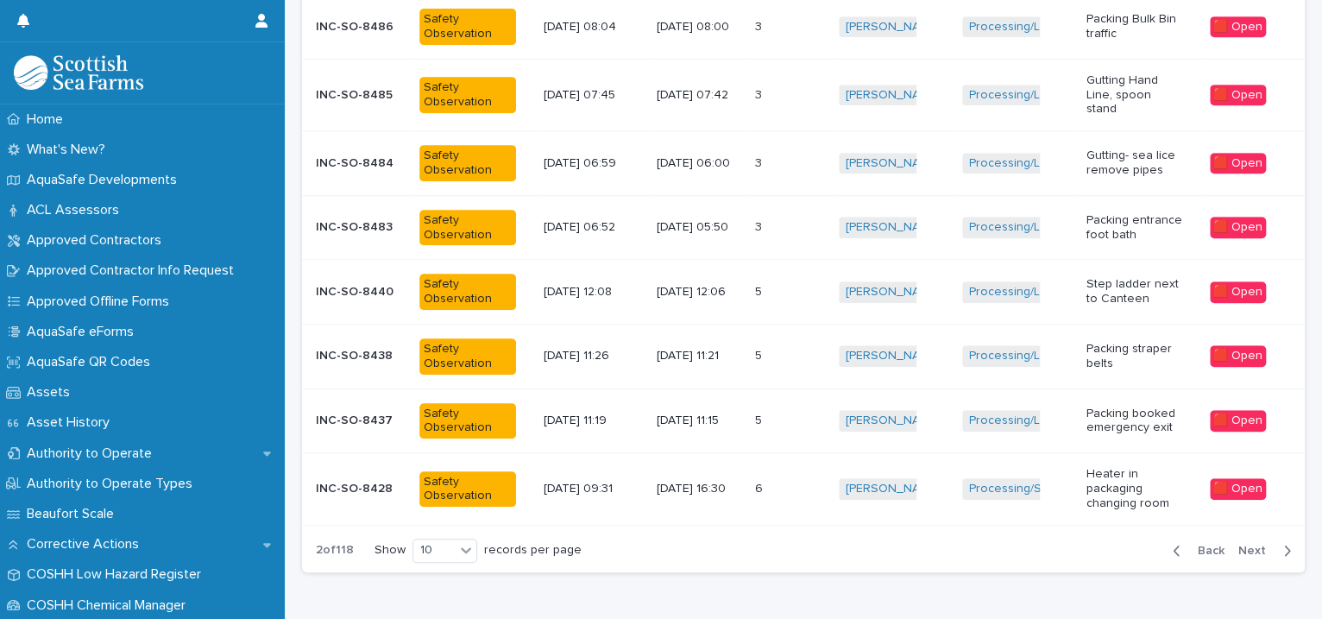
click at [1173, 543] on div "button" at bounding box center [1180, 551] width 15 height 16
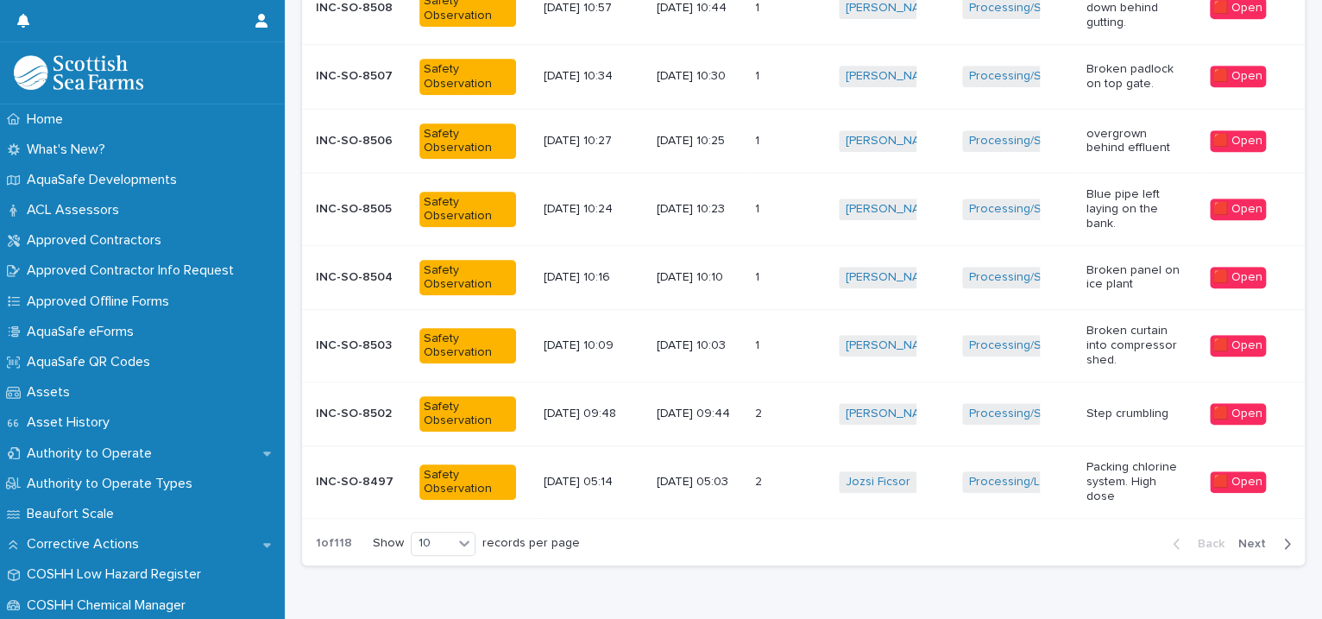
click at [1238, 545] on span "Next" at bounding box center [1257, 544] width 38 height 12
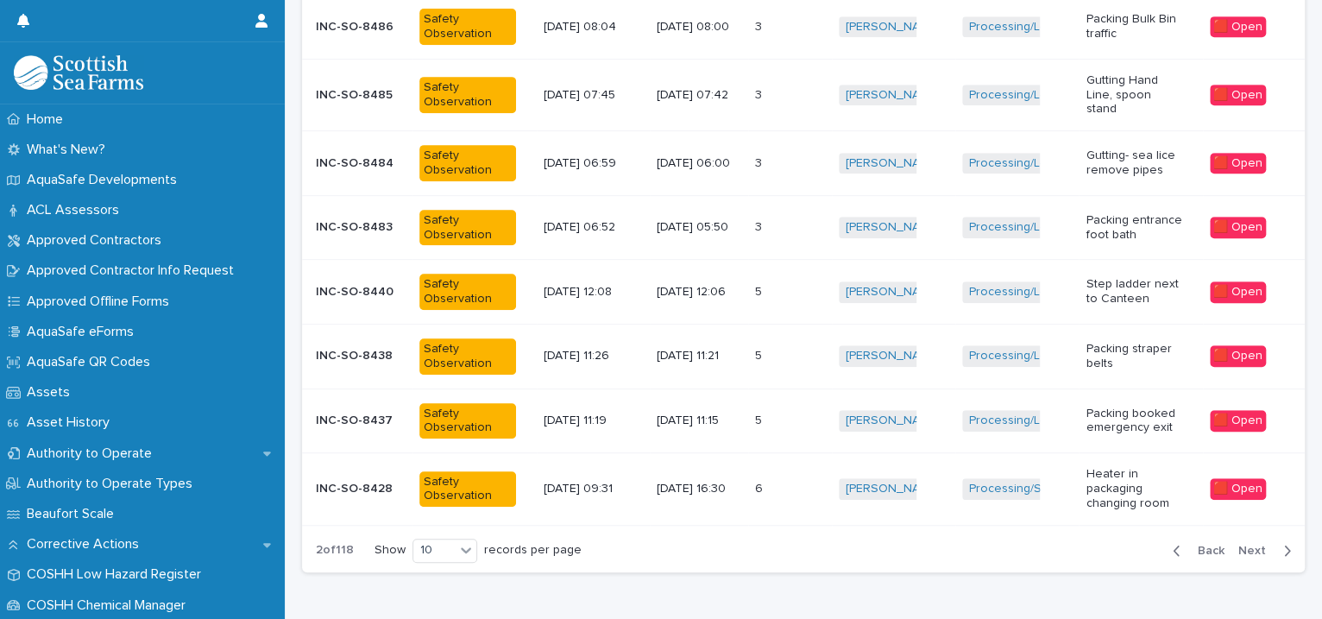
click at [1238, 544] on span "Next" at bounding box center [1257, 550] width 38 height 12
click at [1236, 543] on button "Next" at bounding box center [1267, 551] width 73 height 16
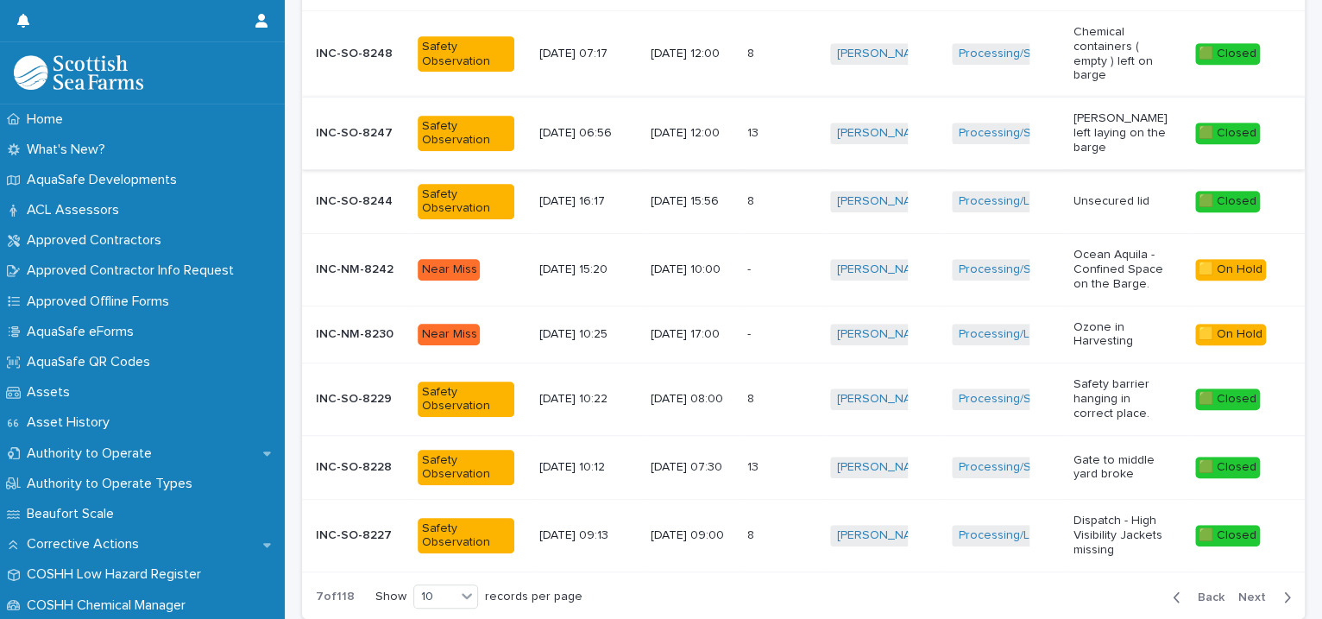
scroll to position [558, 0]
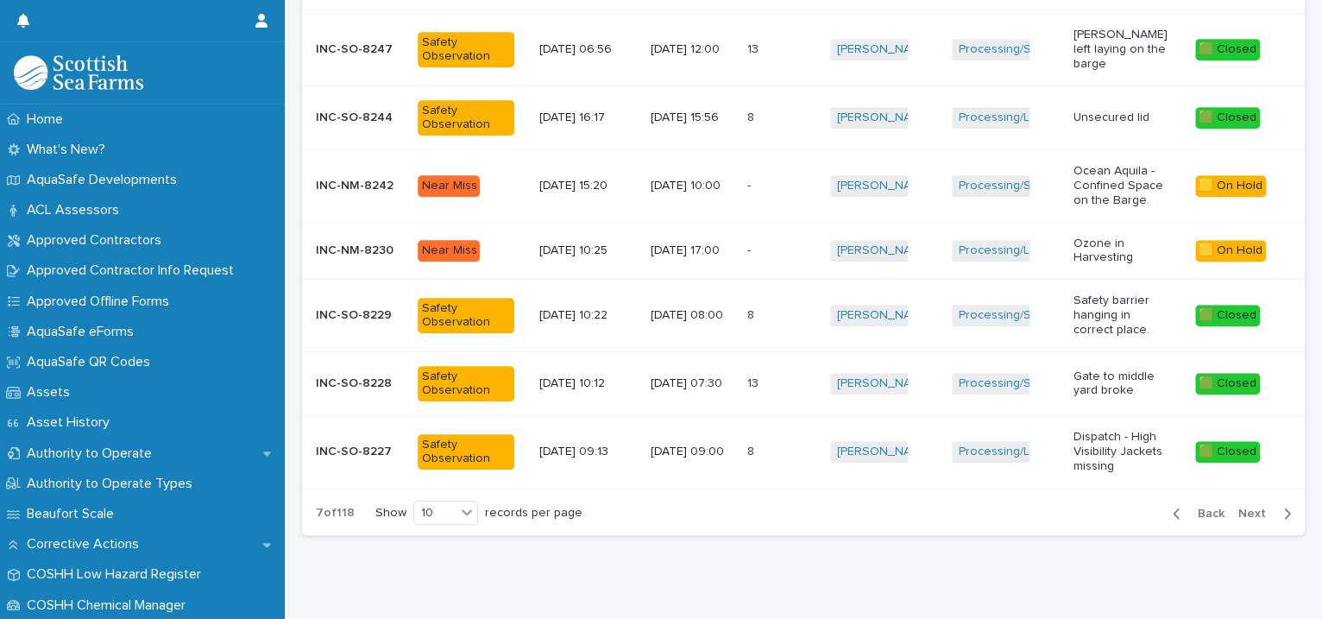
click at [1191, 507] on span "Back" at bounding box center [1205, 513] width 37 height 12
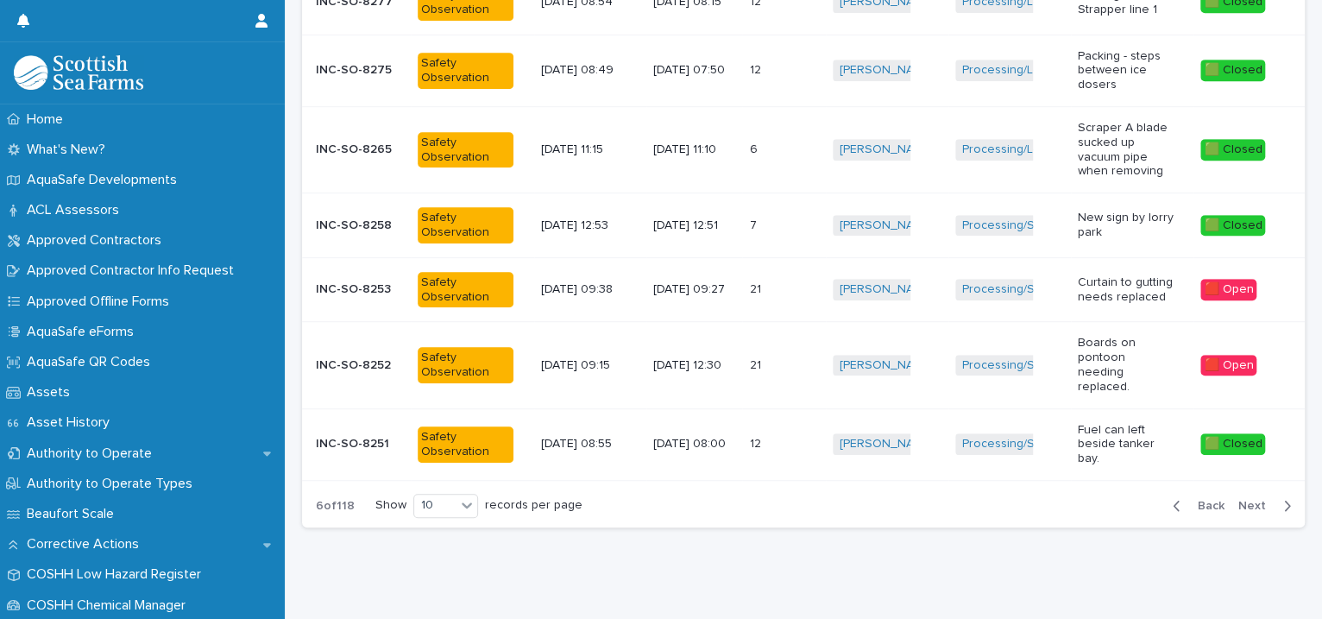
click at [1191, 500] on span "Back" at bounding box center [1205, 506] width 37 height 12
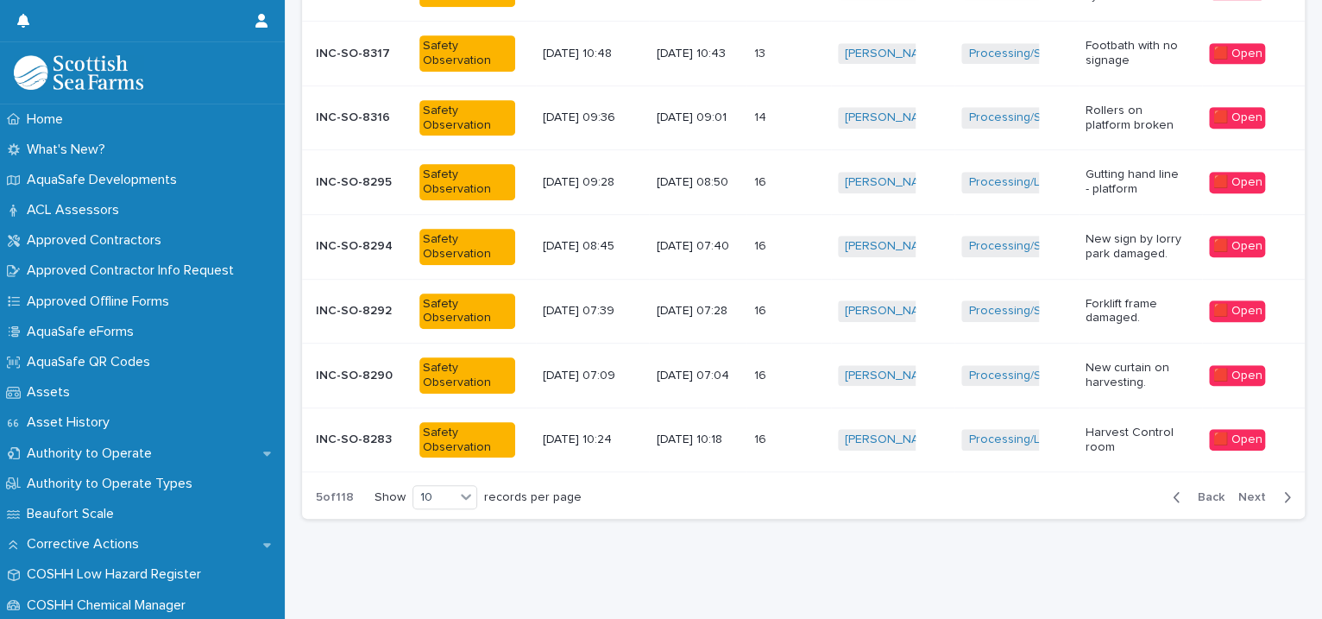
scroll to position [513, 0]
click at [1191, 475] on div "Back Next" at bounding box center [1232, 496] width 146 height 43
click at [1192, 491] on span "Back" at bounding box center [1205, 497] width 37 height 12
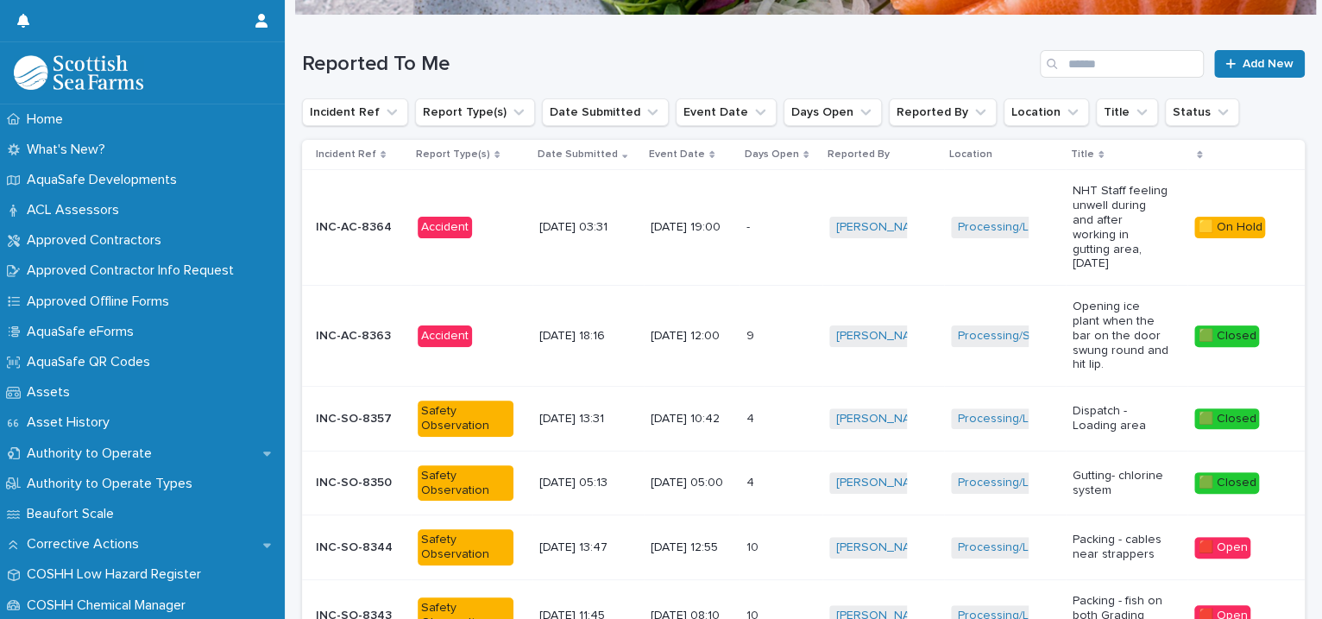
scroll to position [552, 0]
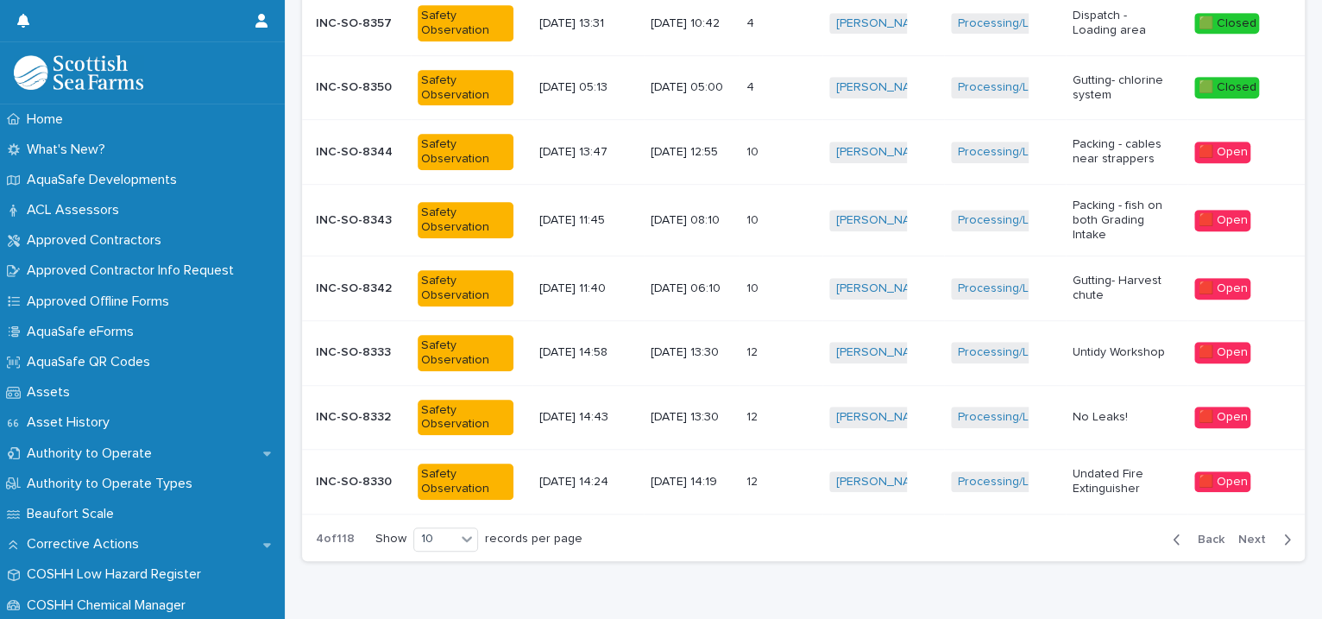
click at [1238, 533] on span "Next" at bounding box center [1257, 539] width 38 height 12
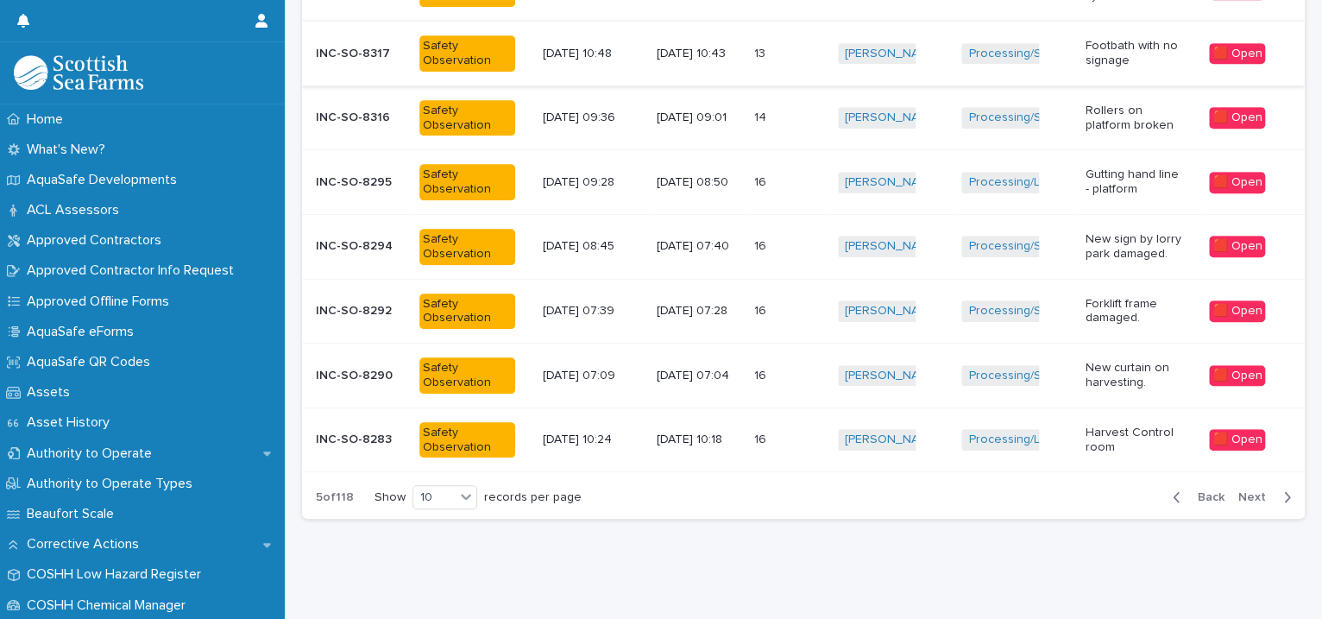
scroll to position [116, 0]
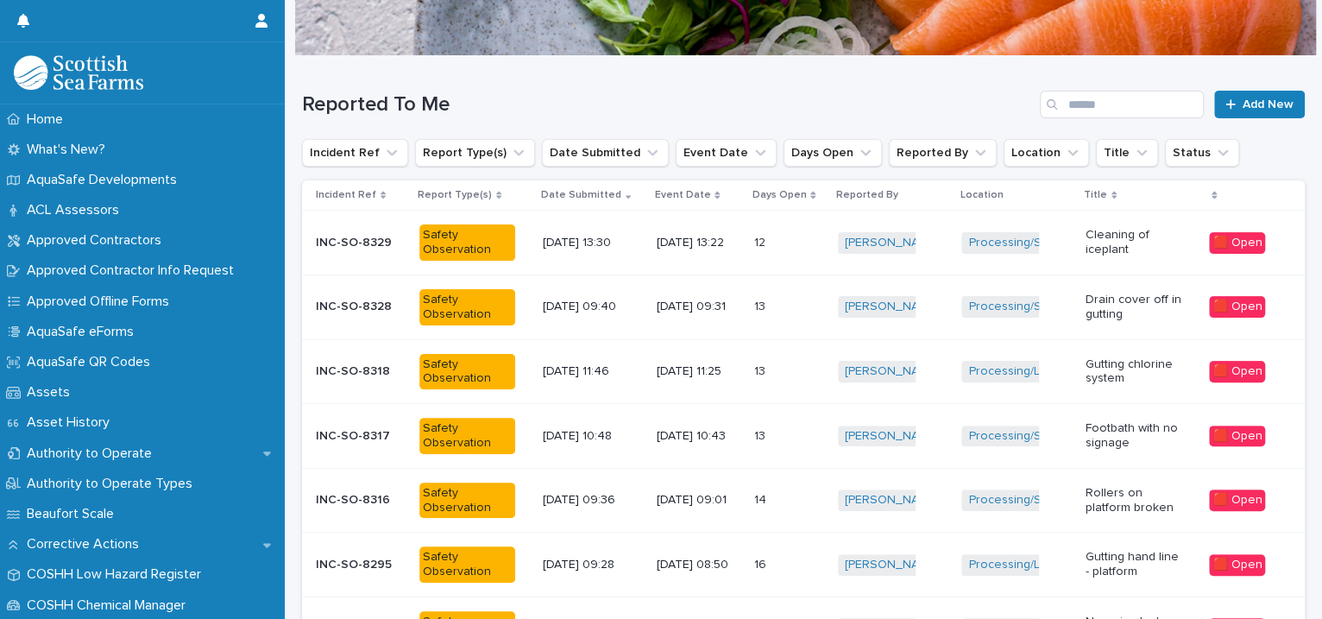
click at [1064, 356] on td "Processing/Lerwick Factory (Gremista) + 0" at bounding box center [1016, 371] width 124 height 65
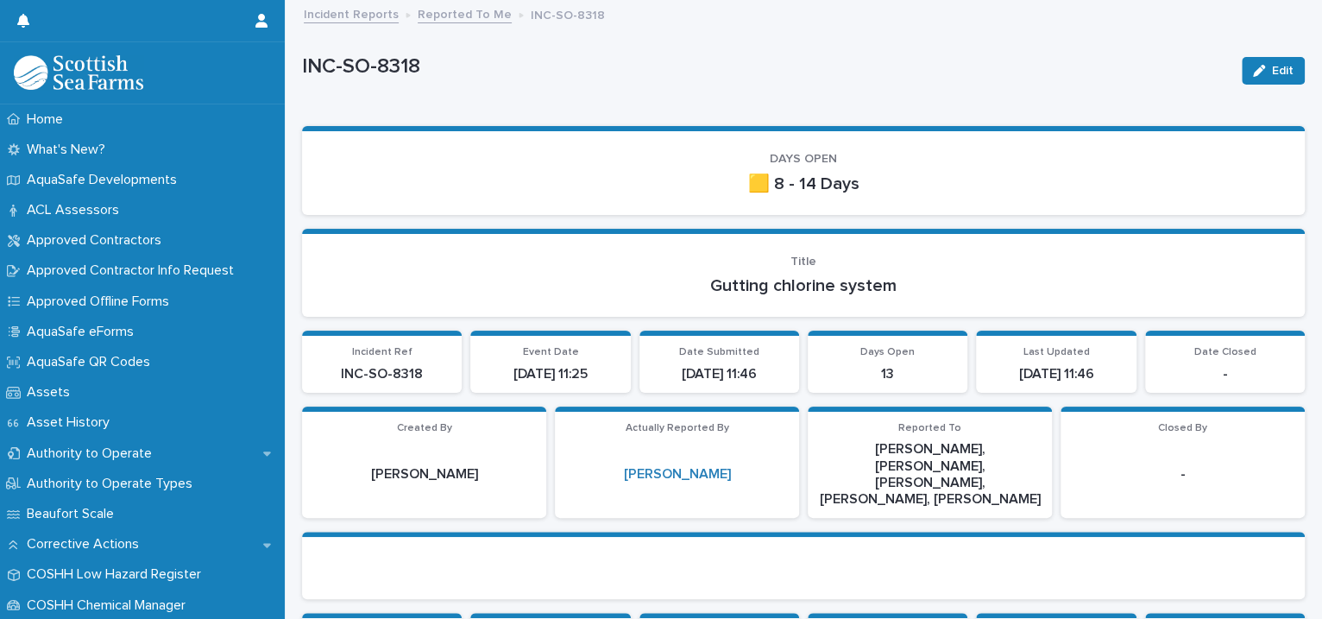
click at [425, 4] on link "Reported To Me" at bounding box center [465, 13] width 94 height 20
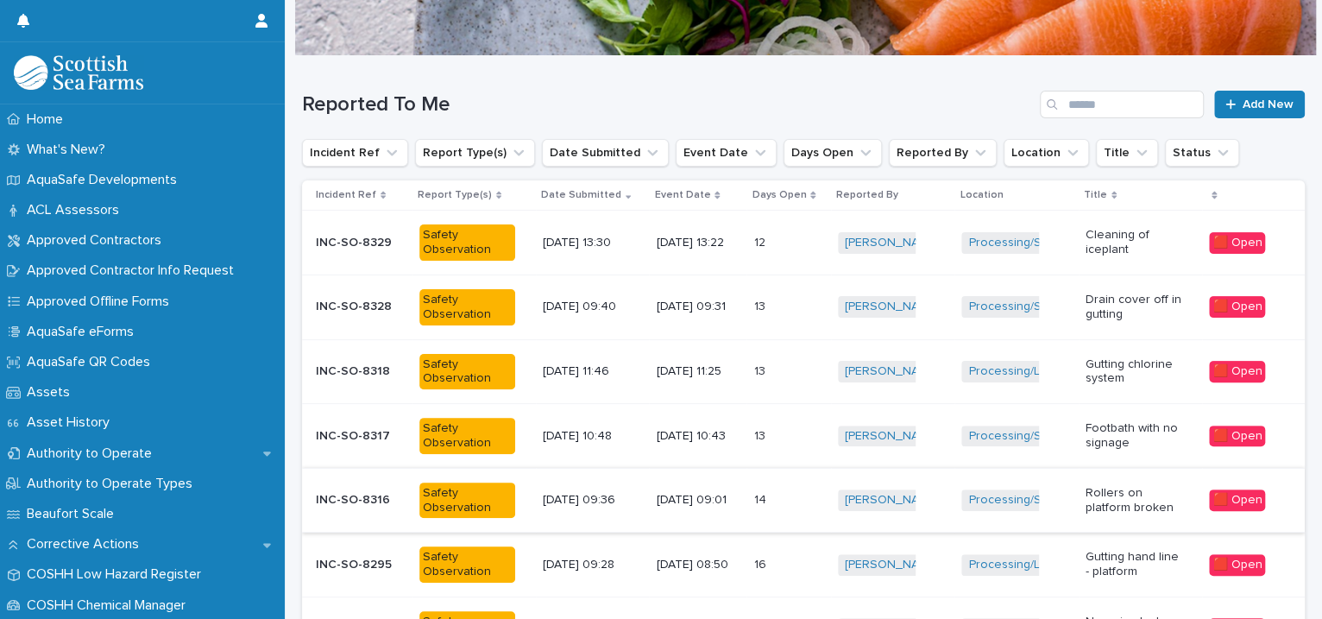
scroll to position [513, 0]
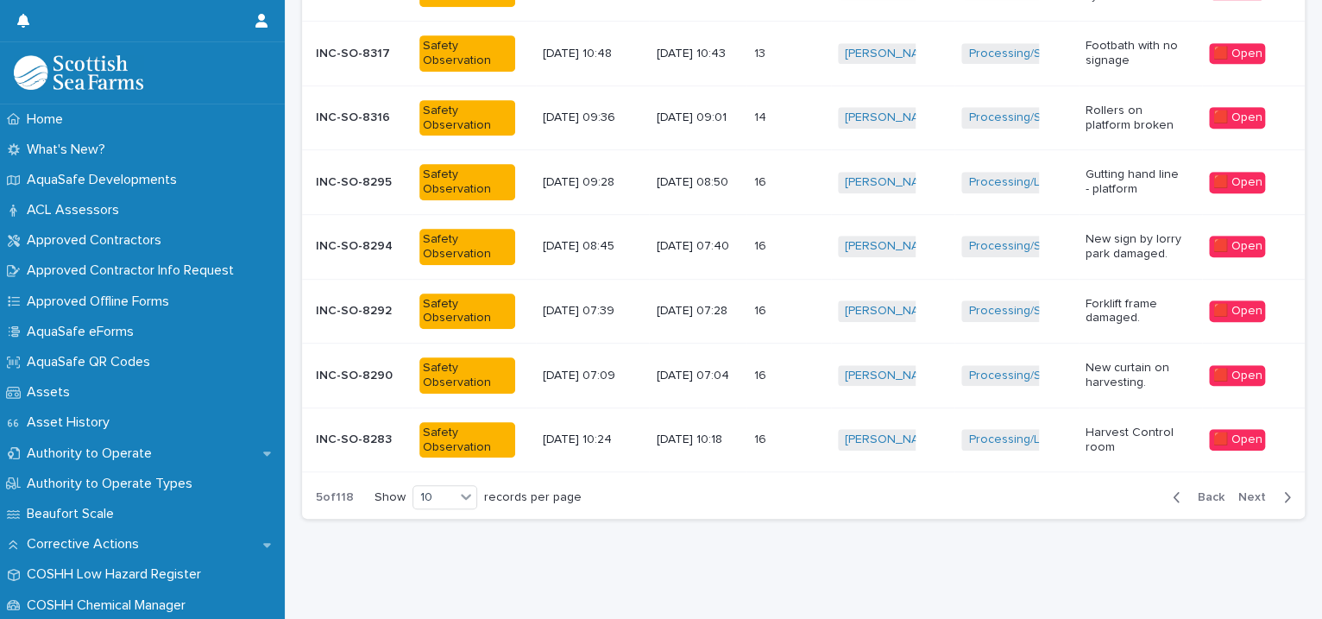
click at [1191, 491] on span "Back" at bounding box center [1205, 497] width 37 height 12
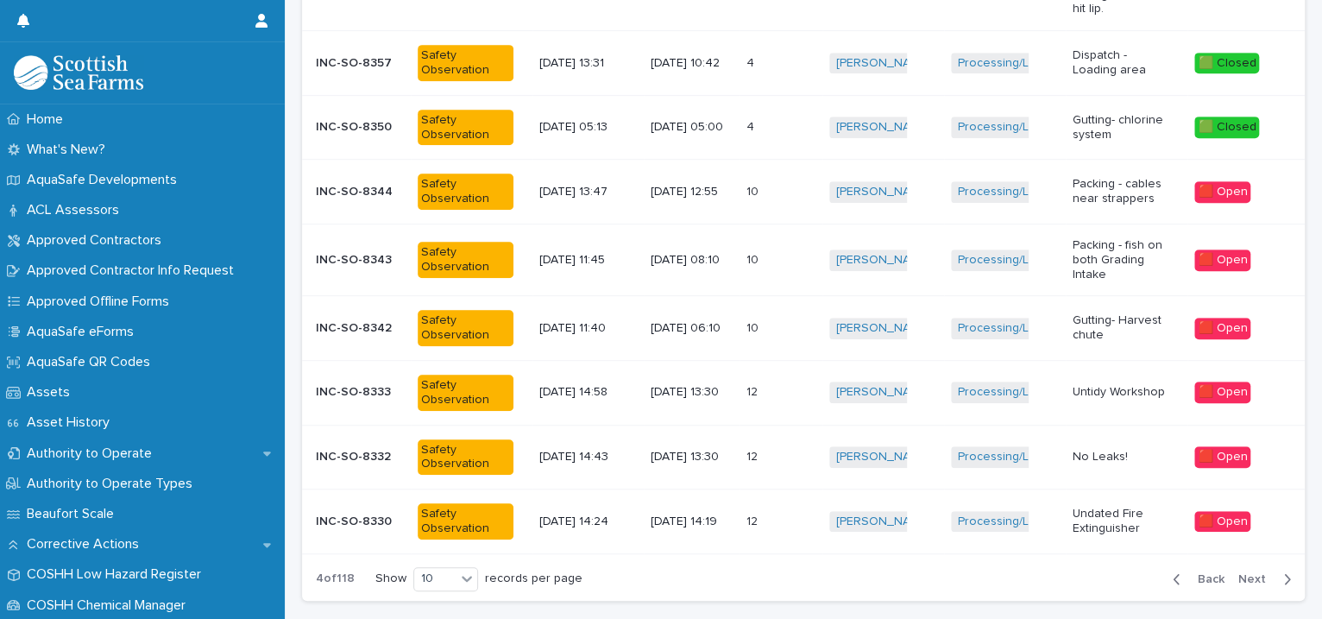
scroll to position [552, 0]
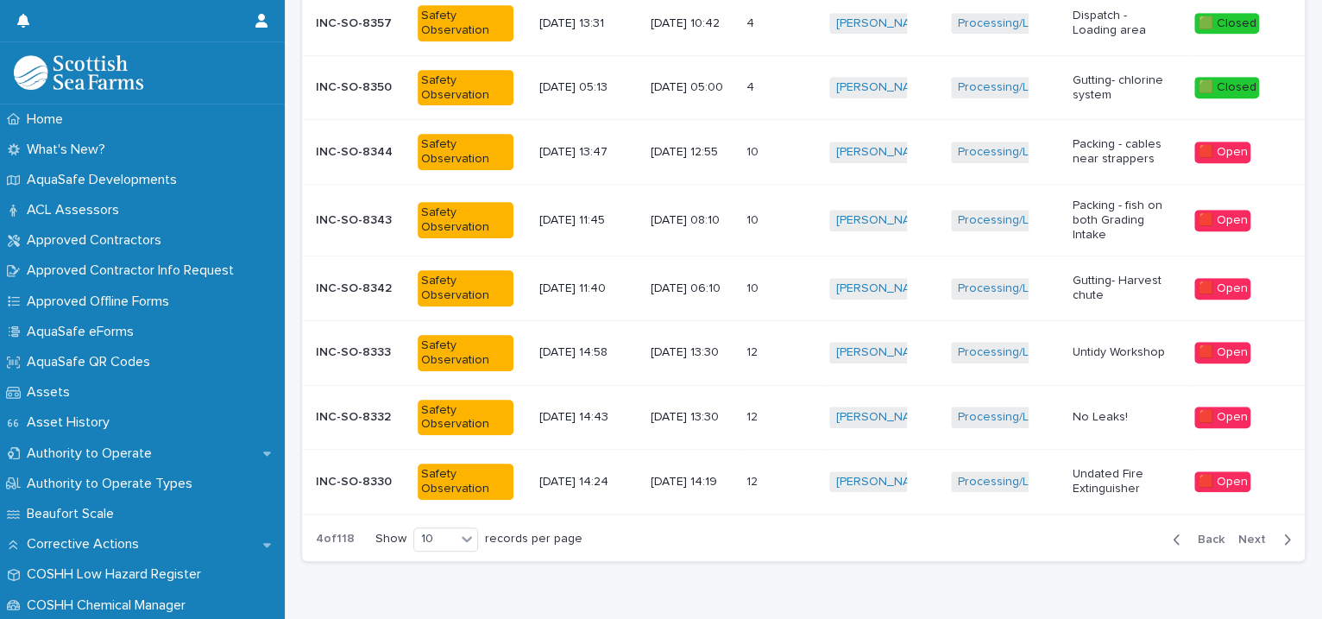
click at [1188, 482] on td "🟥 Open" at bounding box center [1245, 482] width 117 height 65
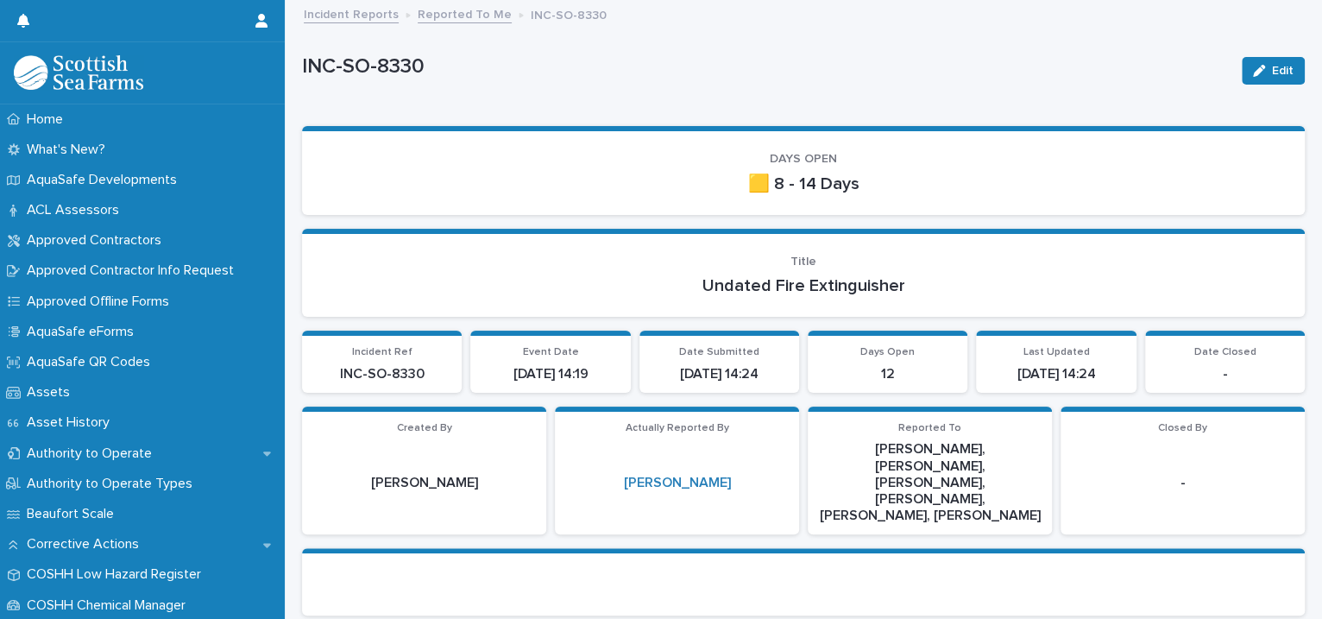
click at [462, 15] on link "Reported To Me" at bounding box center [465, 13] width 94 height 20
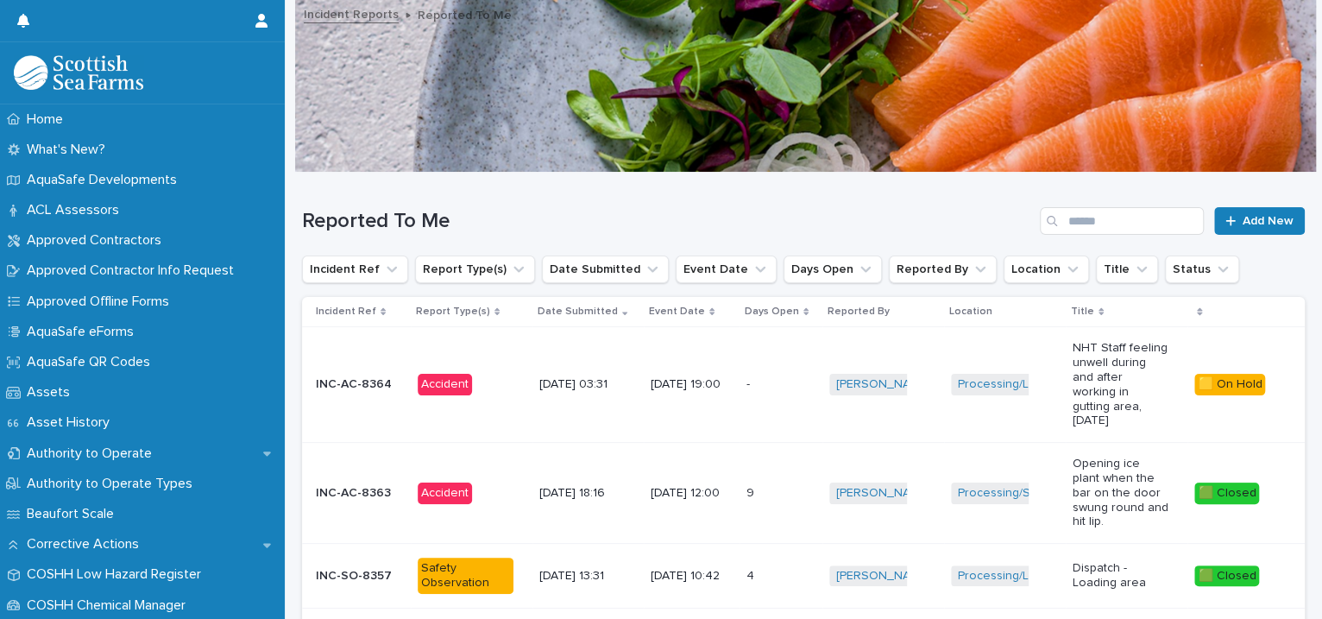
click at [990, 419] on td "Processing/Lerwick Factory (Gremista) + 0" at bounding box center [1005, 385] width 122 height 116
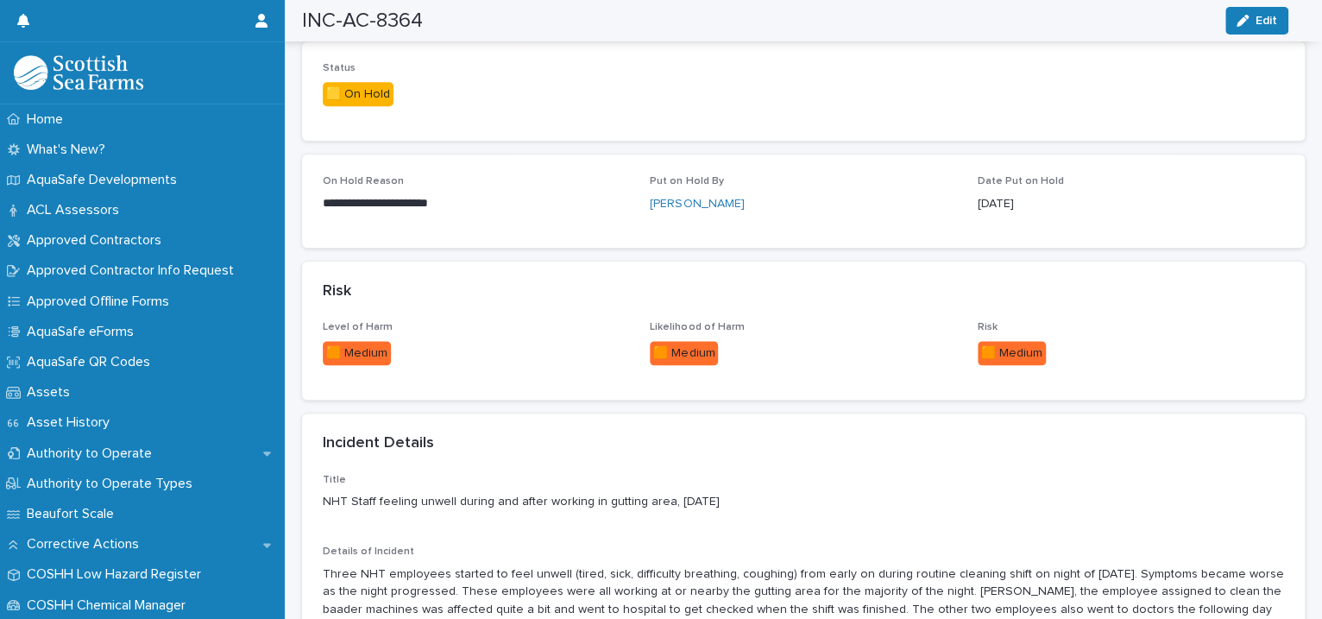
scroll to position [790, 0]
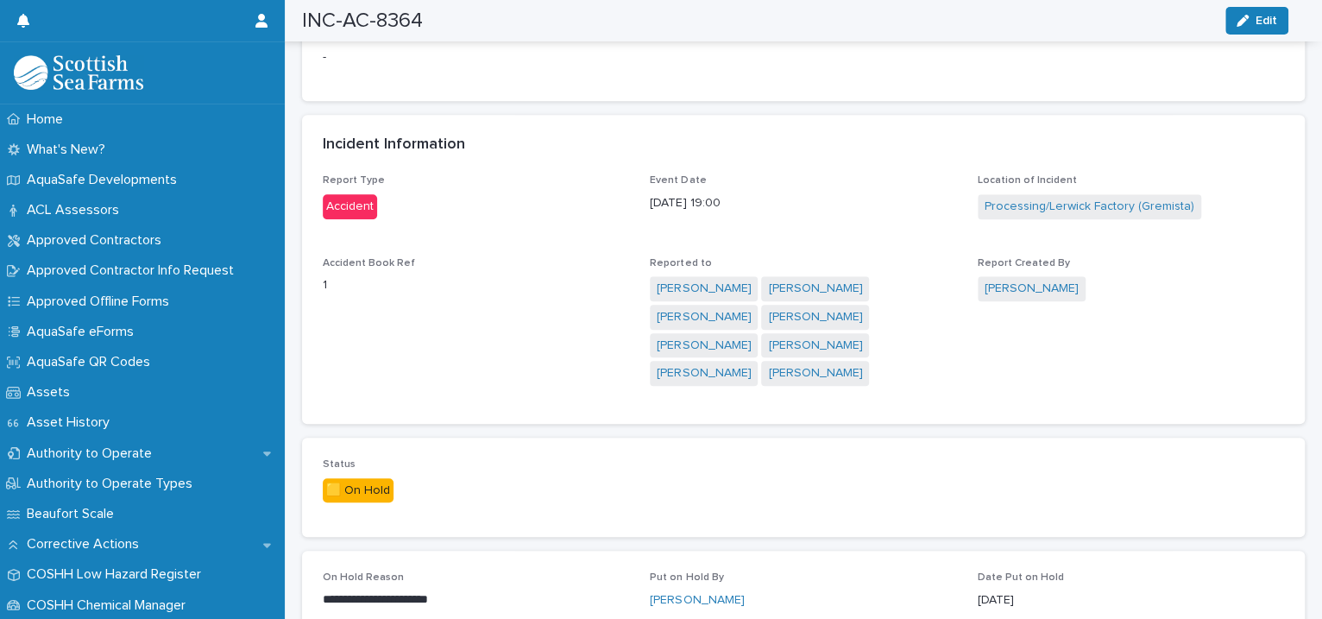
click at [378, 478] on div "🟨 On Hold" at bounding box center [358, 490] width 71 height 25
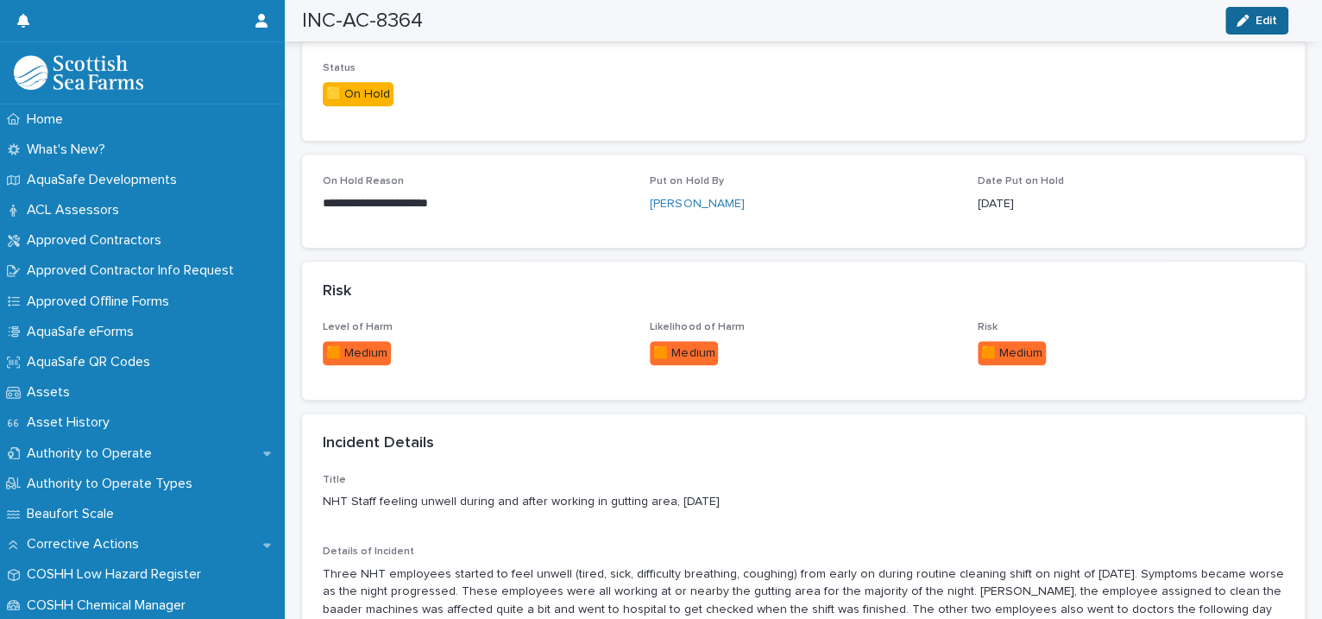
click at [1248, 17] on div "button" at bounding box center [1245, 21] width 19 height 12
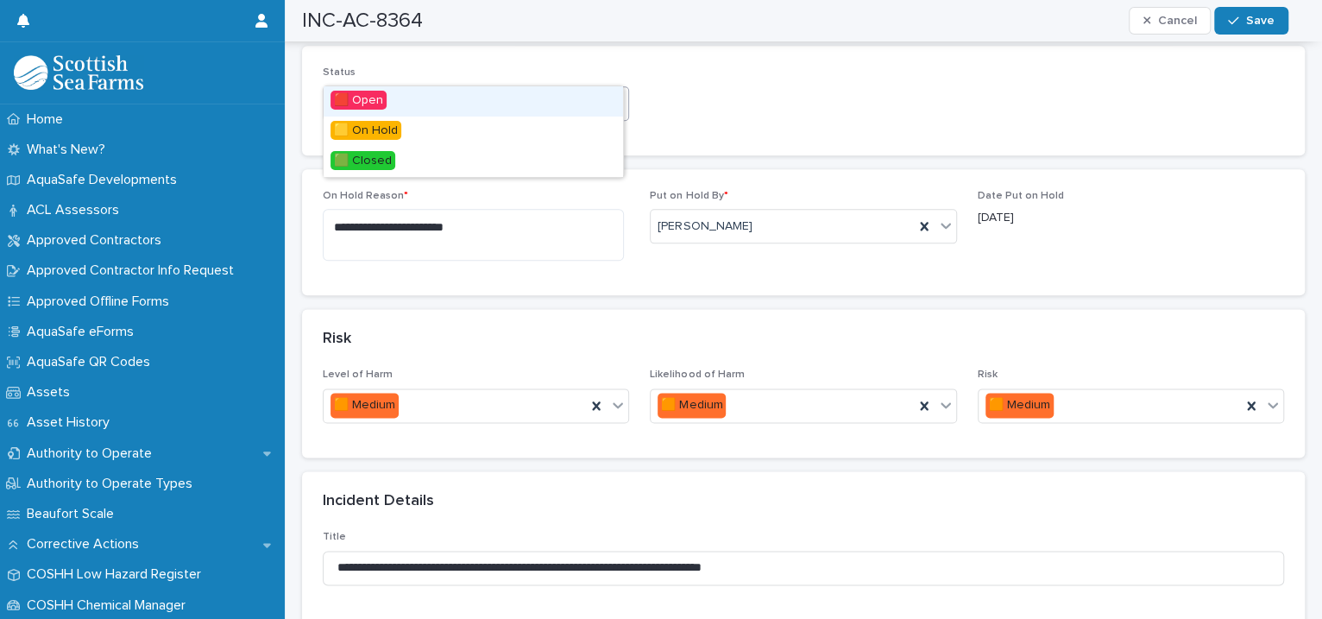
click at [610, 94] on icon at bounding box center [617, 102] width 17 height 17
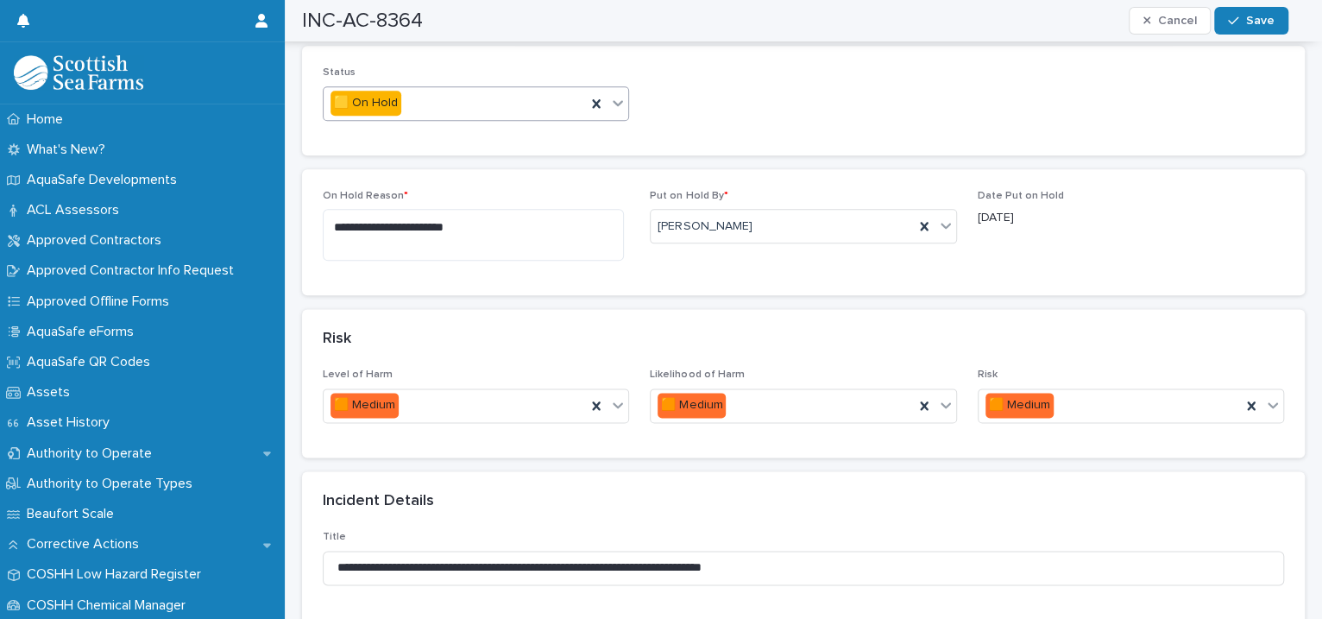
click at [609, 94] on icon at bounding box center [617, 102] width 17 height 17
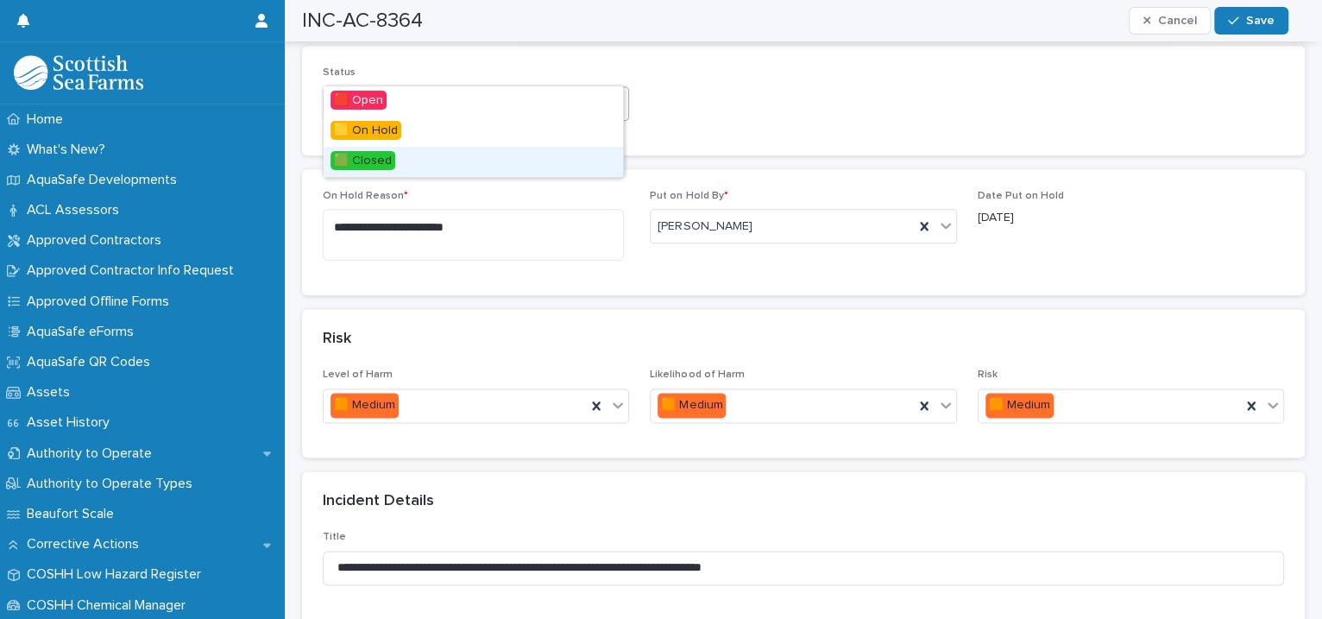
click at [498, 160] on div "🟩 Closed" at bounding box center [473, 162] width 299 height 30
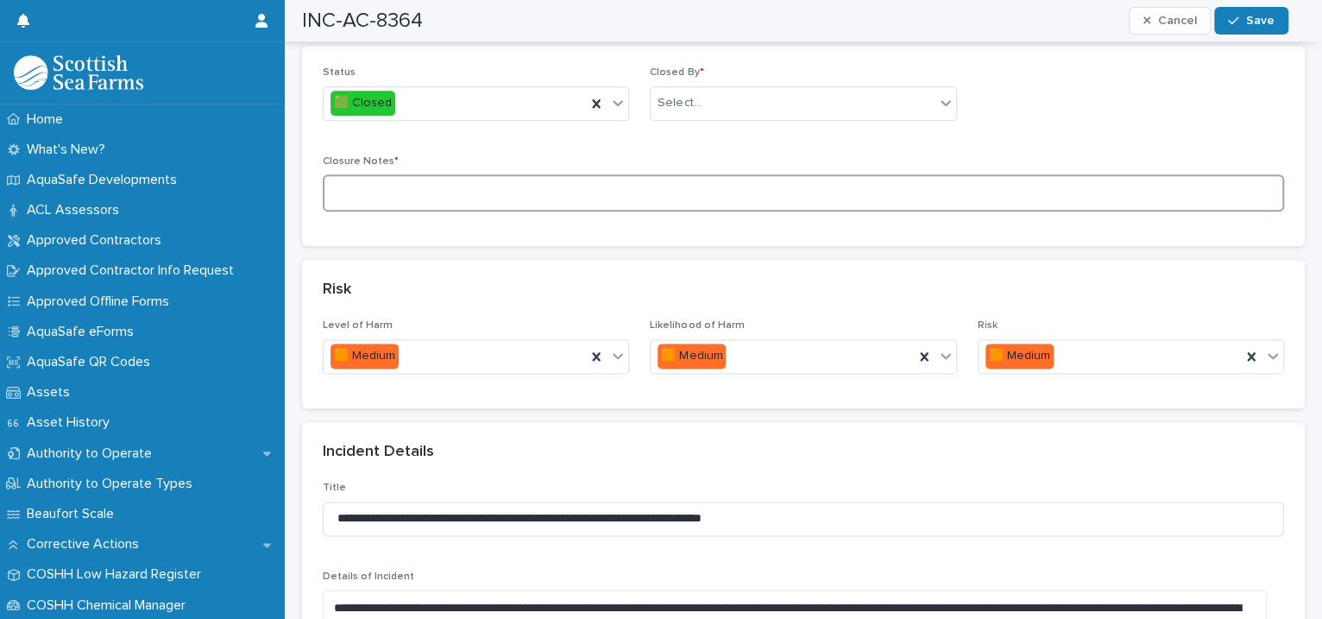
click at [377, 174] on textarea at bounding box center [803, 192] width 961 height 37
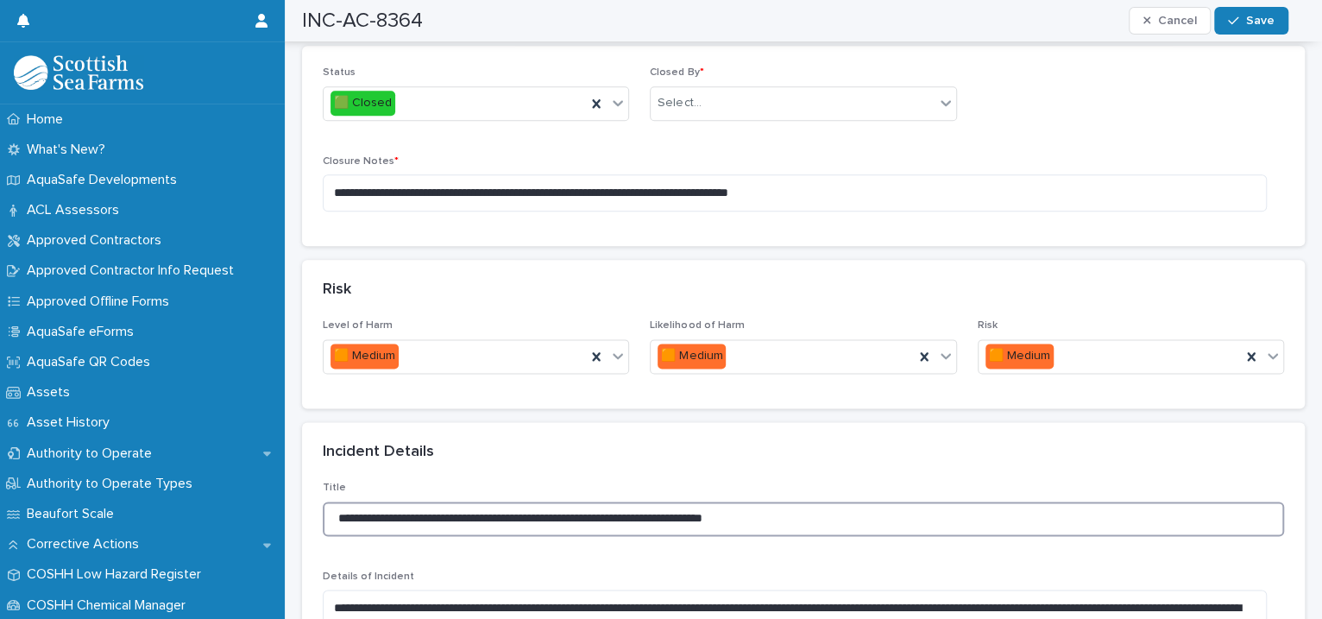
click at [790, 501] on input "**********" at bounding box center [803, 518] width 961 height 35
click at [804, 174] on textarea "**********" at bounding box center [795, 192] width 944 height 37
click at [803, 174] on textarea "**********" at bounding box center [795, 192] width 944 height 37
click at [938, 174] on textarea "**********" at bounding box center [795, 192] width 944 height 37
click at [942, 174] on textarea "**********" at bounding box center [795, 192] width 944 height 37
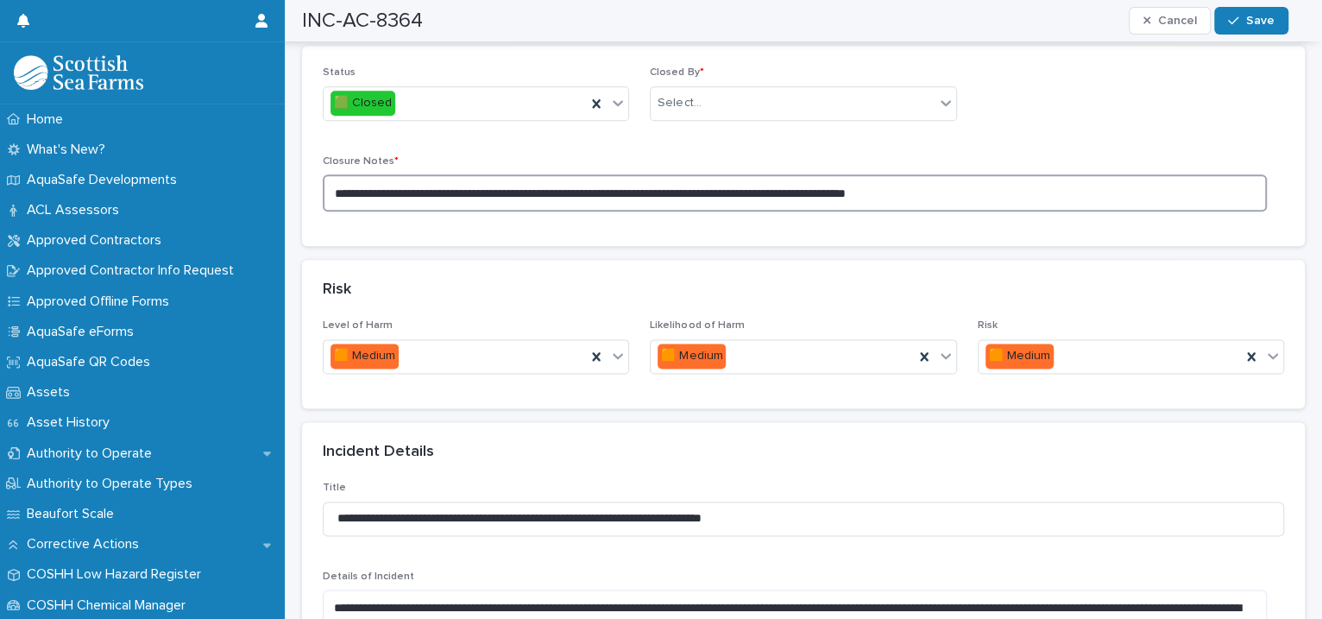
click at [942, 174] on textarea "**********" at bounding box center [795, 192] width 944 height 37
click at [1165, 116] on div "**********" at bounding box center [803, 145] width 961 height 158
click at [1154, 174] on textarea "**********" at bounding box center [795, 192] width 944 height 37
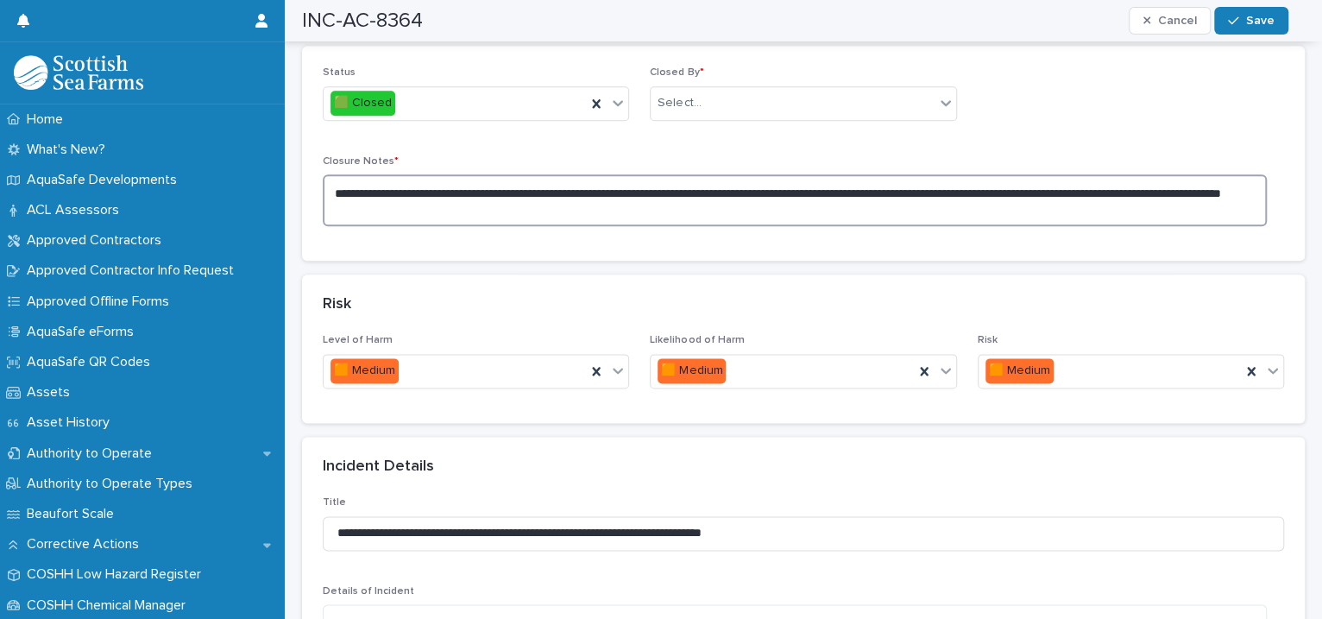
click at [420, 174] on textarea "**********" at bounding box center [795, 200] width 944 height 52
click at [514, 174] on textarea "**********" at bounding box center [795, 200] width 944 height 52
click at [418, 174] on textarea "**********" at bounding box center [795, 200] width 944 height 52
click at [526, 174] on textarea "**********" at bounding box center [795, 200] width 944 height 52
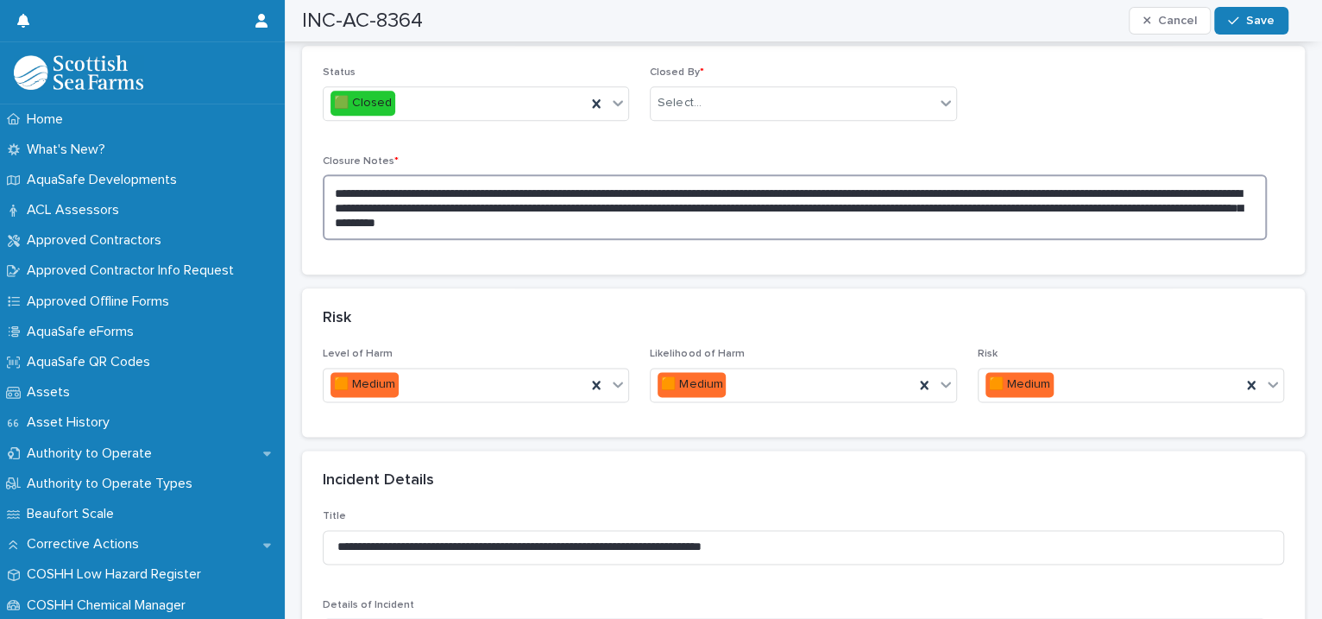
click at [805, 186] on textarea "**********" at bounding box center [795, 207] width 944 height 66
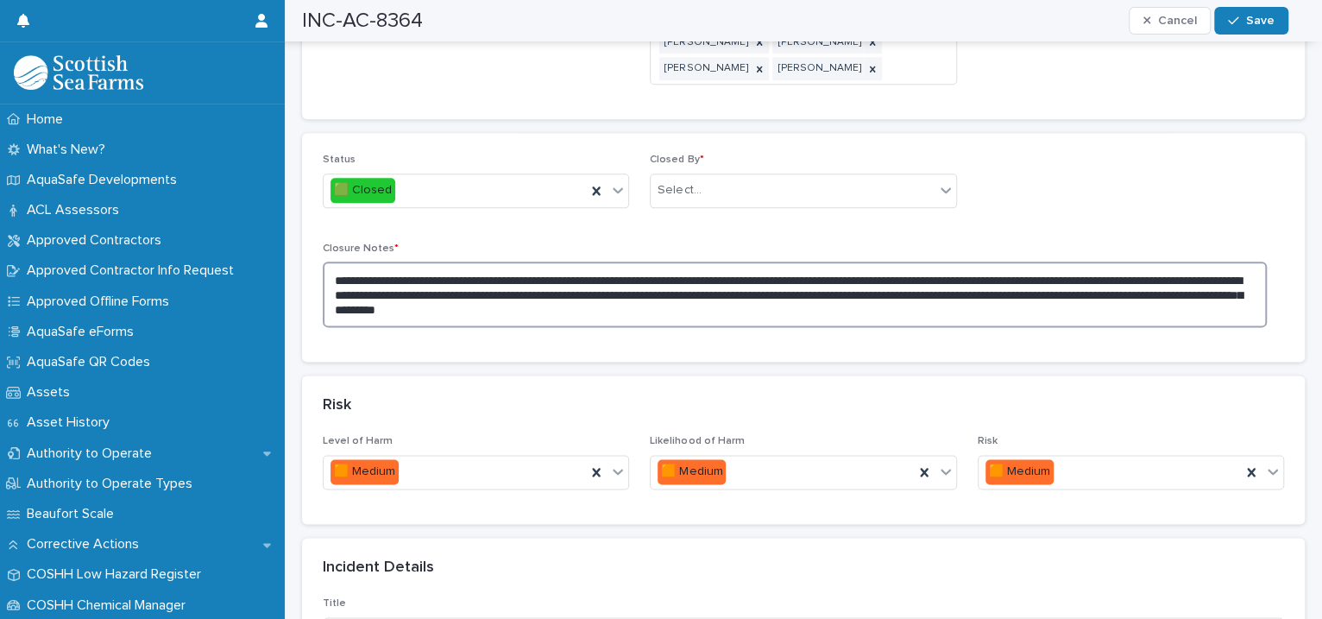
type textarea "**********"
